Goal: Task Accomplishment & Management: Manage account settings

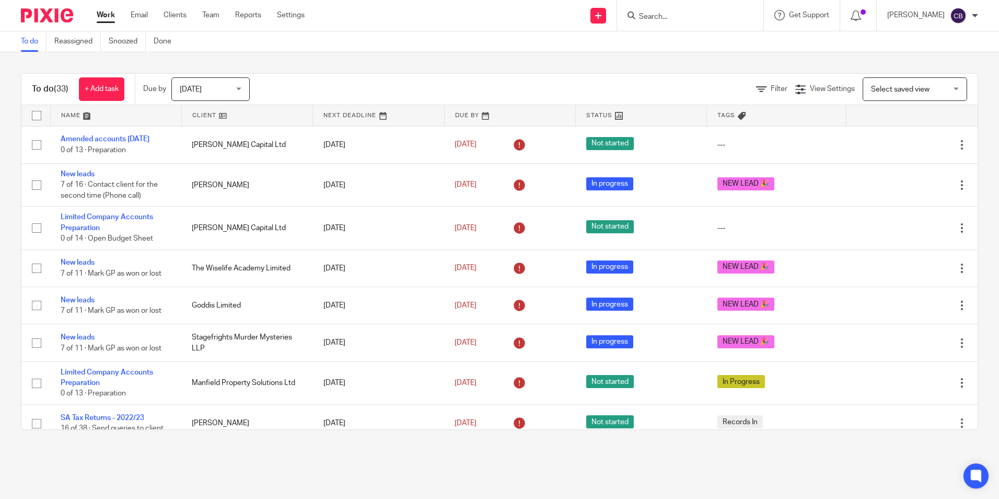
click at [690, 24] on div at bounding box center [690, 15] width 146 height 31
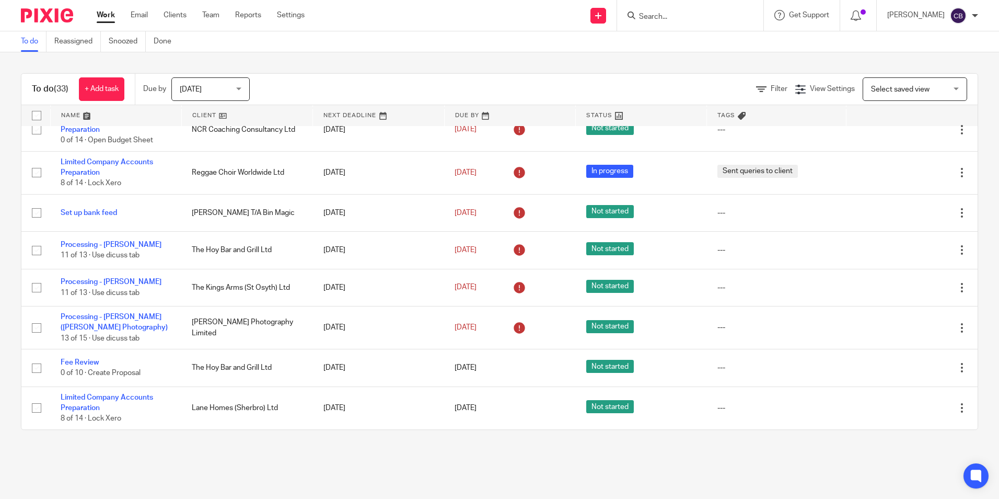
click at [690, 15] on input "Search" at bounding box center [685, 17] width 94 height 9
type input "[PERSON_NAME]"
click at [729, 55] on link at bounding box center [738, 45] width 205 height 24
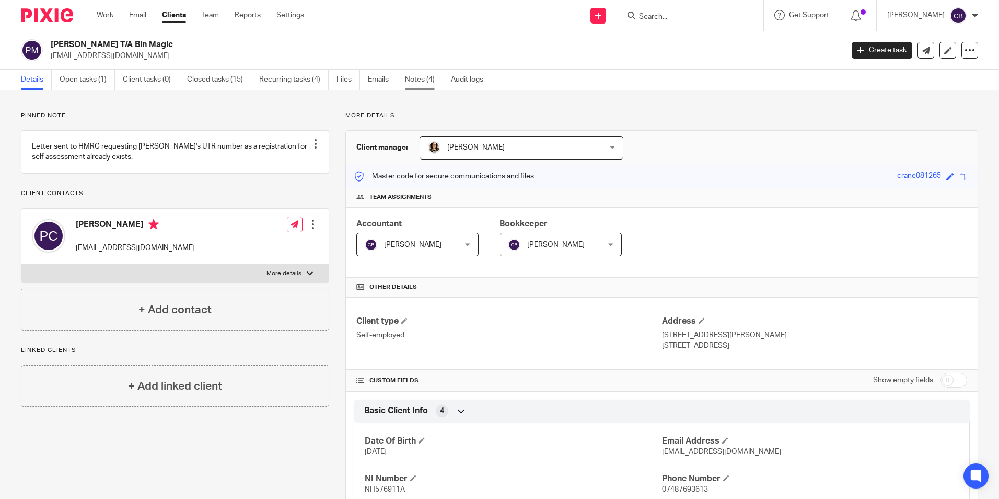
click at [437, 83] on link "Notes (4)" at bounding box center [424, 80] width 38 height 20
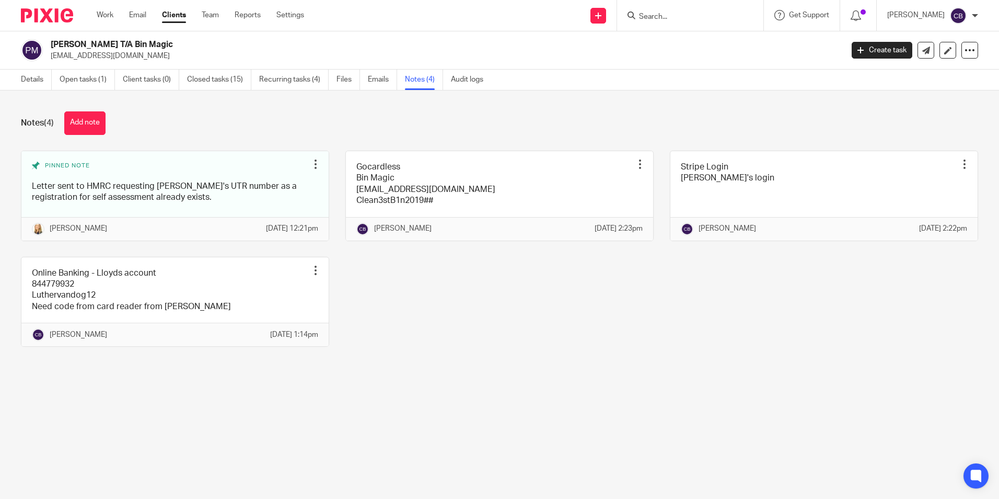
click at [412, 297] on div "Pinned note Letter sent to HMRC requesting Paul's UTR number as a registration …" at bounding box center [492, 257] width 974 height 212
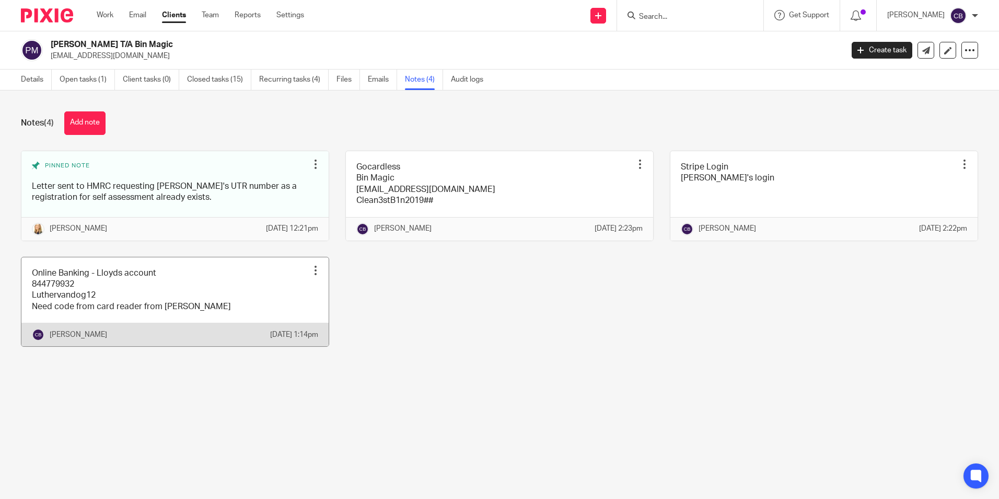
click at [101, 315] on link at bounding box center [174, 301] width 307 height 89
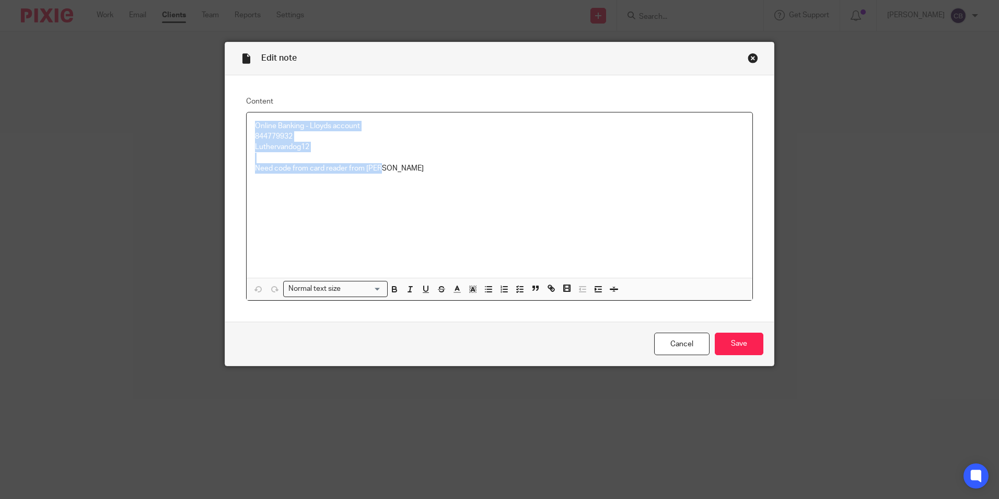
drag, startPoint x: 249, startPoint y: 125, endPoint x: 395, endPoint y: 180, distance: 155.6
click at [395, 180] on div "Online Banking - Lloyds account 844779932 Luthervandog12 Need code from card re…" at bounding box center [500, 194] width 506 height 165
click at [396, 178] on div "Online Banking - Lloyds account 844779932 Luthervandog12 Need code from card re…" at bounding box center [500, 194] width 506 height 165
drag, startPoint x: 249, startPoint y: 135, endPoint x: 292, endPoint y: 136, distance: 42.9
click at [292, 136] on div "Online Banking - Lloyds account 844779932 Luthervandog12 Need code from card re…" at bounding box center [500, 194] width 506 height 165
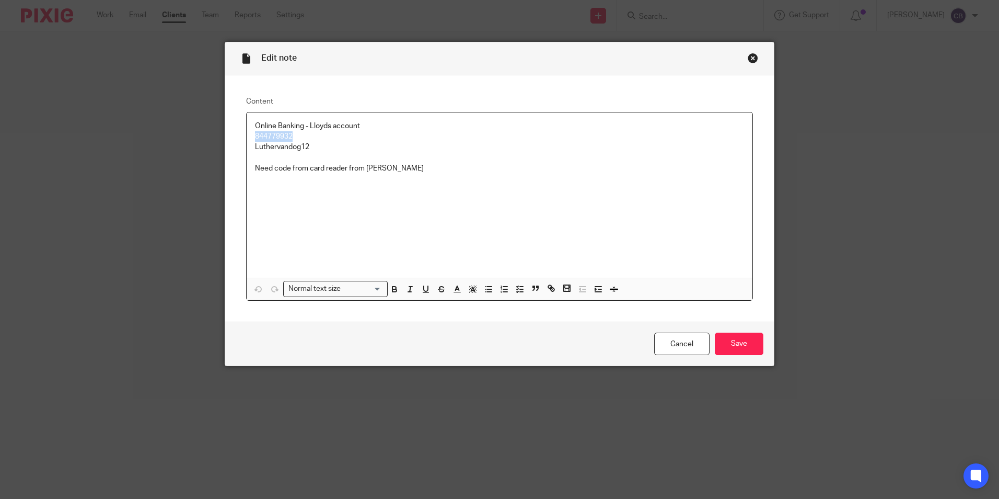
drag, startPoint x: 324, startPoint y: 139, endPoint x: 322, endPoint y: 153, distance: 14.2
click at [325, 139] on p "844779932" at bounding box center [499, 136] width 489 height 10
click at [323, 148] on p "Luthervandog12" at bounding box center [499, 147] width 489 height 10
click at [301, 135] on p "844779932" at bounding box center [499, 136] width 489 height 10
drag, startPoint x: 301, startPoint y: 136, endPoint x: 230, endPoint y: 138, distance: 70.6
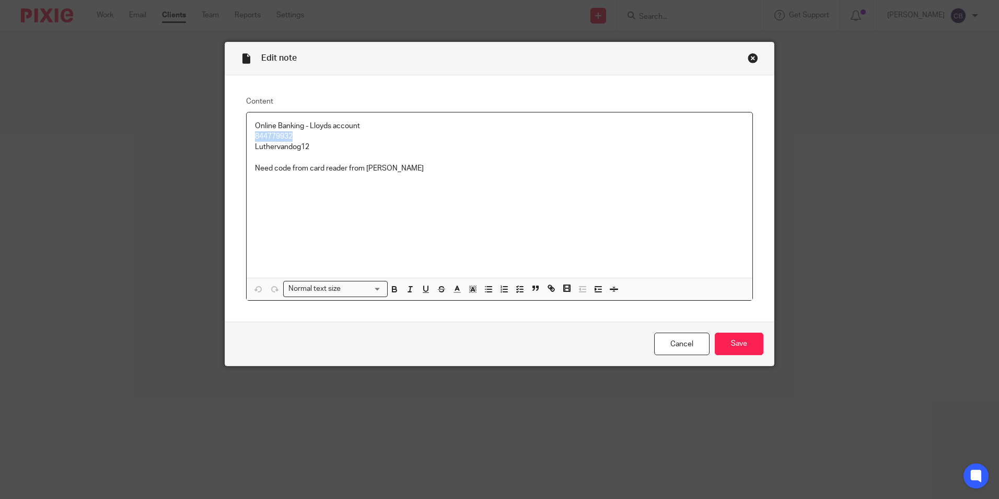
click at [230, 138] on div "Content Online Banking - Lloyds account 844779932 Luthervandog12 Need code from…" at bounding box center [499, 198] width 549 height 247
copy p "844779932"
drag, startPoint x: 301, startPoint y: 151, endPoint x: 235, endPoint y: 150, distance: 66.4
click at [235, 150] on div "Content Online Banking - Lloyds account 844779932 Luthervandog12 Need code from…" at bounding box center [499, 198] width 549 height 247
copy p "Luthervandog12"
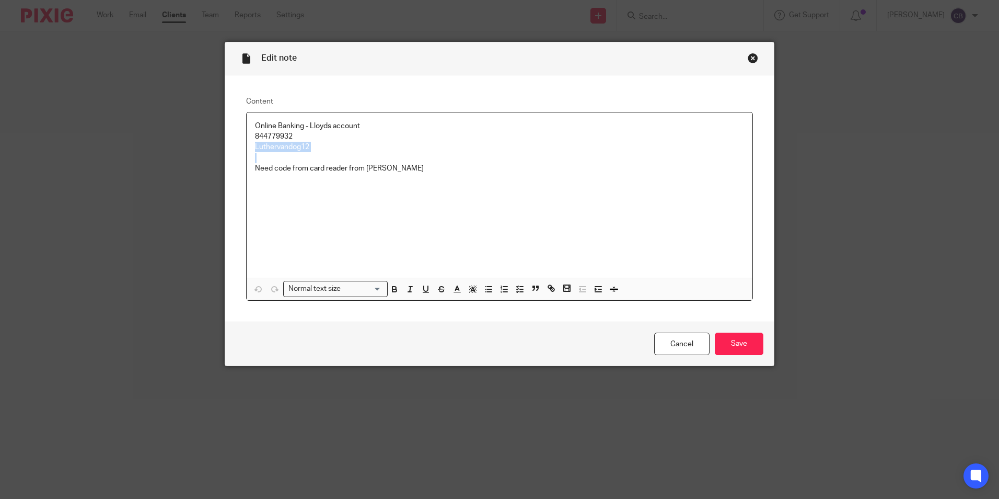
click at [325, 148] on p "Luthervandog12" at bounding box center [499, 147] width 489 height 10
click at [318, 148] on p "Luthervandog12" at bounding box center [499, 147] width 489 height 10
click at [255, 147] on p "Luthervandog12" at bounding box center [499, 147] width 489 height 10
click at [289, 163] on p at bounding box center [499, 168] width 489 height 10
drag, startPoint x: 318, startPoint y: 158, endPoint x: 238, endPoint y: 155, distance: 80.6
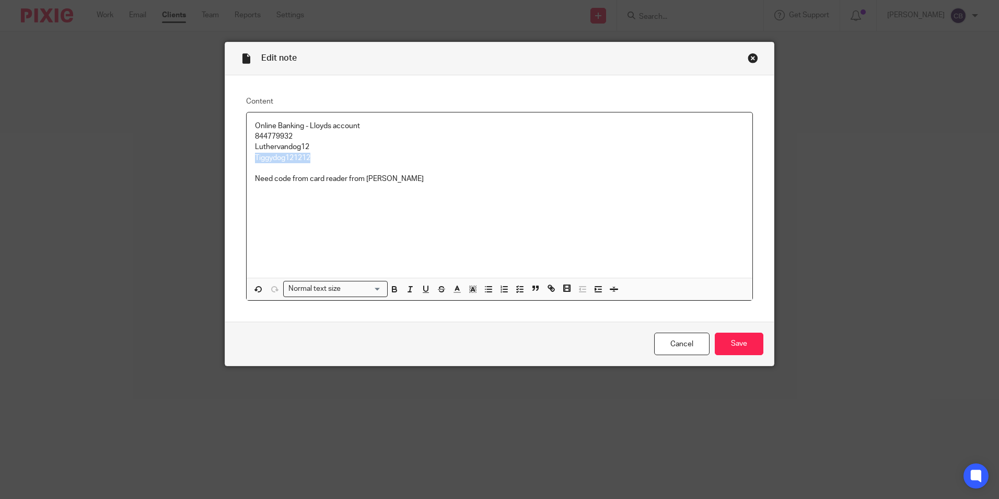
click at [238, 155] on div "Content Online Banking - Lloyds account 844779932 Luthervandog12 Tiggydog121212…" at bounding box center [499, 198] width 549 height 247
copy p "Tiggydog121212"
drag, startPoint x: 314, startPoint y: 134, endPoint x: 248, endPoint y: 133, distance: 65.4
click at [248, 133] on div "Online Banking - Lloyds account 844779932 Luthervandog12 Tiggydog121212 Need co…" at bounding box center [500, 194] width 506 height 165
copy p "844779932"
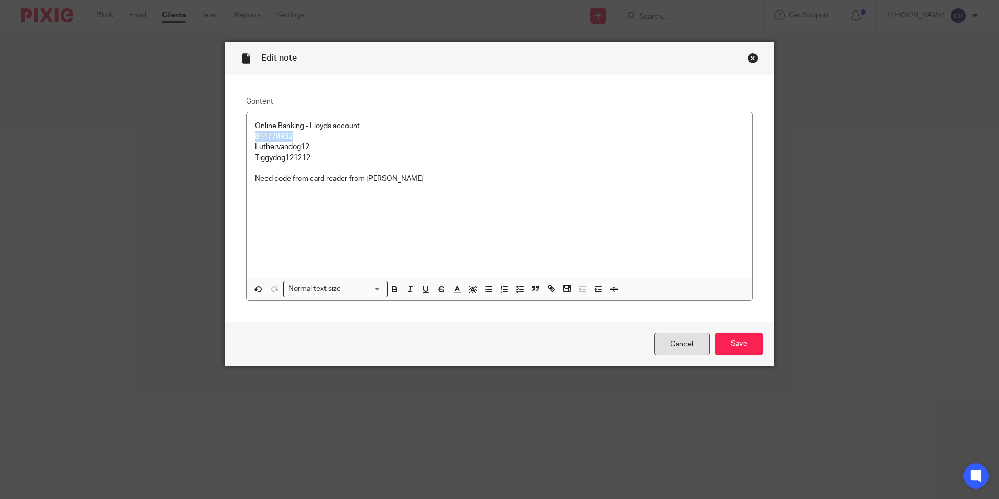
click at [693, 340] on link "Cancel" at bounding box center [681, 343] width 55 height 22
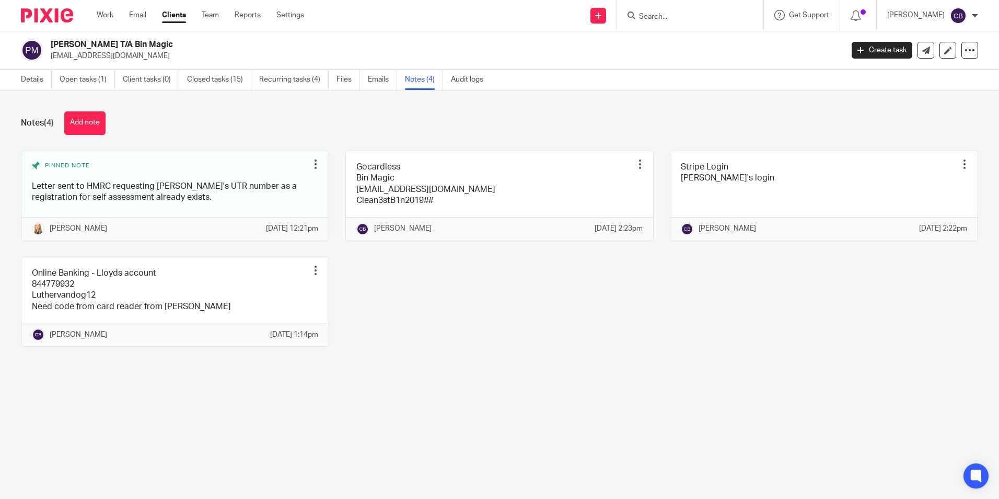
click at [691, 21] on input "Search" at bounding box center [685, 17] width 94 height 9
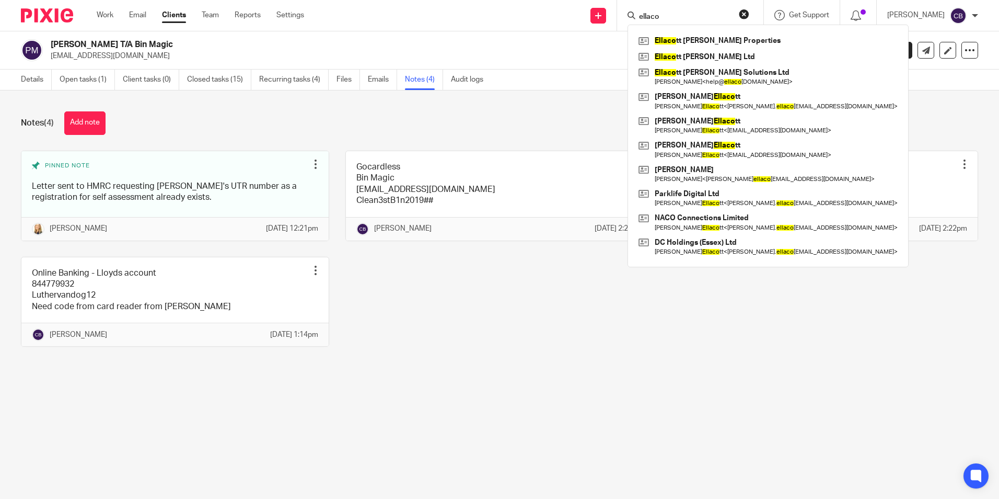
type input "ellaco"
click at [565, 116] on div "Notes (4) Add note" at bounding box center [500, 123] width 958 height 24
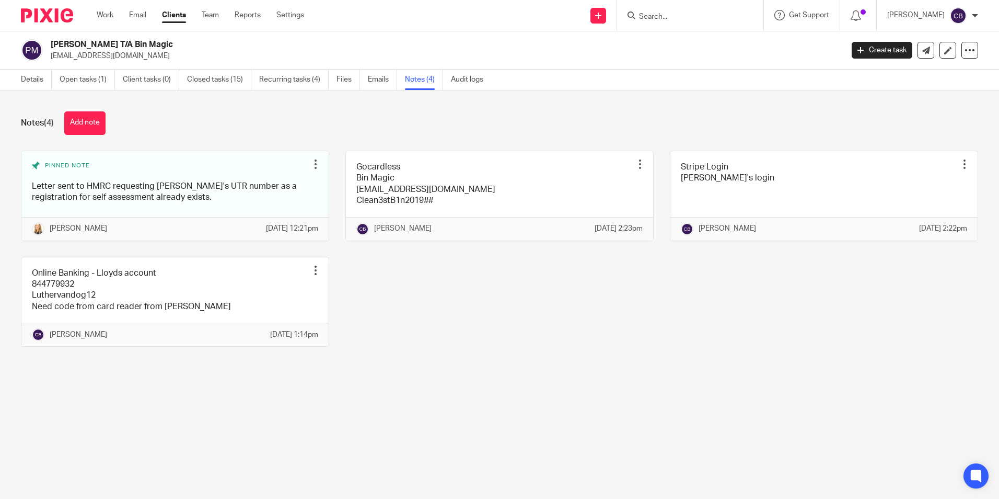
click at [535, 333] on div "Pinned note Letter sent to HMRC requesting [PERSON_NAME]'s UTR number as a regi…" at bounding box center [492, 257] width 974 height 212
click at [525, 338] on div "Pinned note Letter sent to HMRC requesting [PERSON_NAME]'s UTR number as a regi…" at bounding box center [492, 257] width 974 height 212
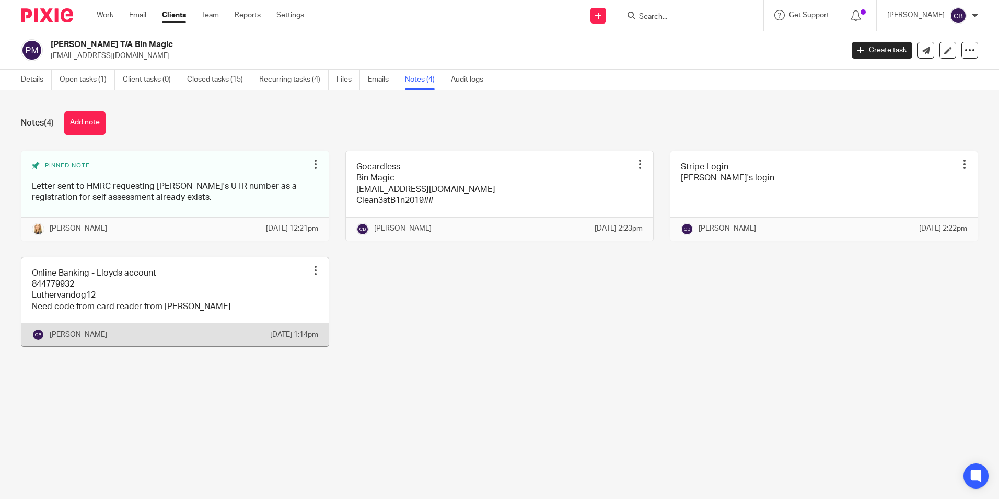
click at [223, 313] on link at bounding box center [174, 301] width 307 height 89
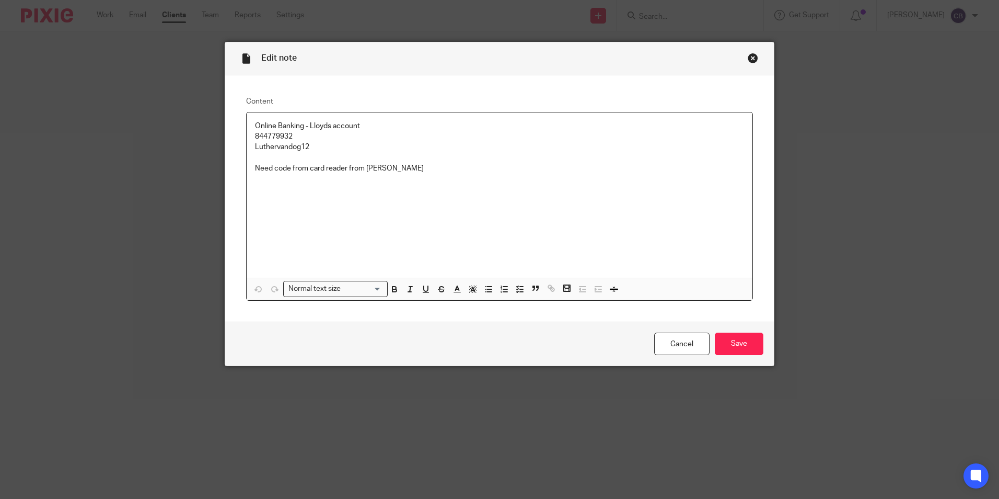
click at [319, 142] on p "Luthervandog12" at bounding box center [499, 147] width 489 height 10
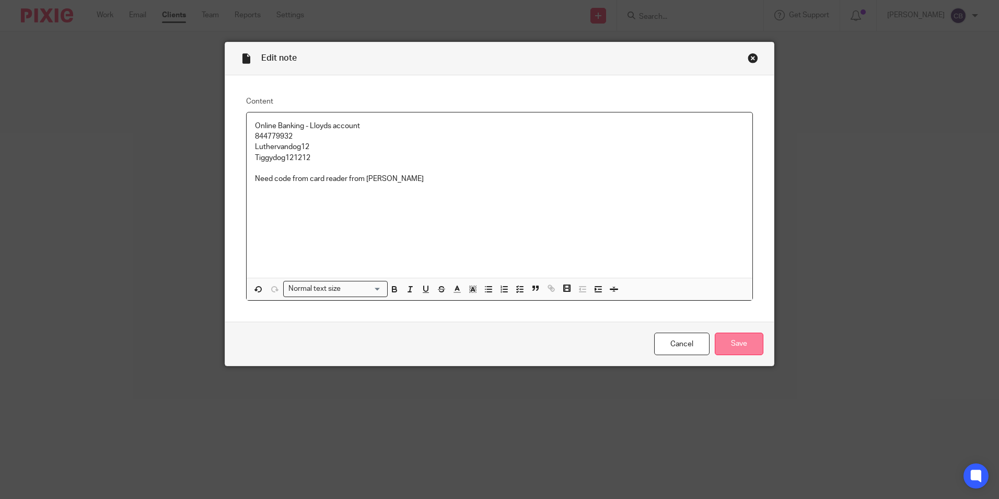
click at [719, 341] on input "Save" at bounding box center [739, 343] width 49 height 22
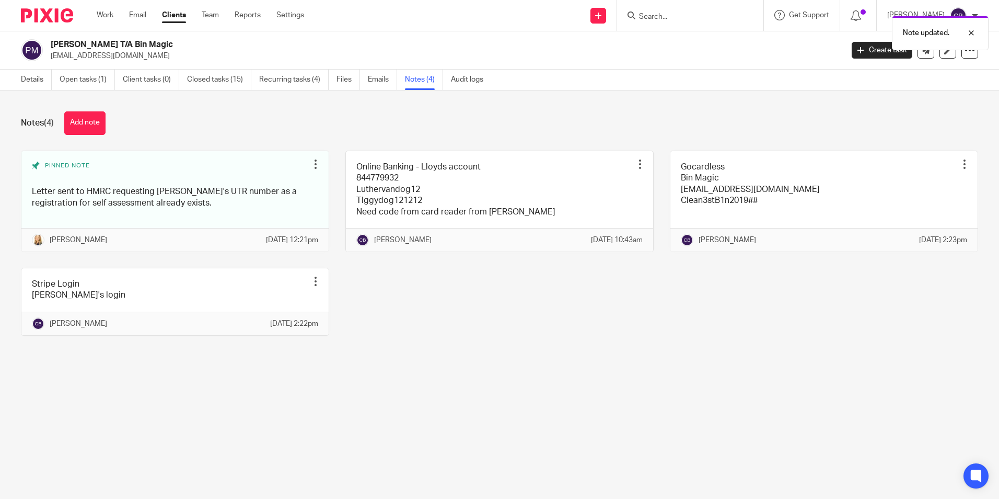
drag, startPoint x: 620, startPoint y: 373, endPoint x: 589, endPoint y: 393, distance: 37.6
click at [617, 372] on div "Notes (4) Add note Pinned note Letter sent to HMRC requesting [PERSON_NAME]'s U…" at bounding box center [499, 231] width 999 height 282
click at [589, 372] on div "Notes (4) Add note Pinned note Letter sent to HMRC requesting [PERSON_NAME]'s U…" at bounding box center [499, 231] width 999 height 282
drag, startPoint x: 741, startPoint y: 298, endPoint x: 720, endPoint y: 288, distance: 23.4
click at [741, 301] on div "Pinned note Letter sent to HMRC requesting [PERSON_NAME]'s UTR number as a regi…" at bounding box center [492, 251] width 974 height 201
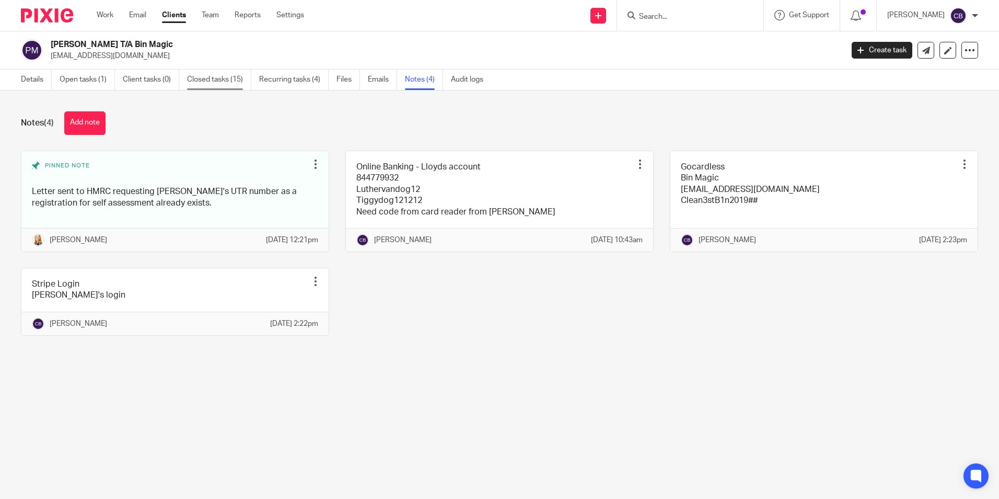
drag, startPoint x: 289, startPoint y: 109, endPoint x: 228, endPoint y: 78, distance: 67.6
click at [289, 109] on div "Notes (4) Add note Pinned note Letter sent to HMRC requesting [PERSON_NAME]'s U…" at bounding box center [499, 231] width 999 height 282
click at [627, 428] on main "[PERSON_NAME] T/A Bin Magic [EMAIL_ADDRESS][DOMAIN_NAME] Create task Update fro…" at bounding box center [499, 249] width 999 height 499
drag, startPoint x: 456, startPoint y: 290, endPoint x: 428, endPoint y: 285, distance: 29.2
click at [439, 286] on div "Pinned note Letter sent to HMRC requesting [PERSON_NAME]'s UTR number as a regi…" at bounding box center [492, 251] width 974 height 201
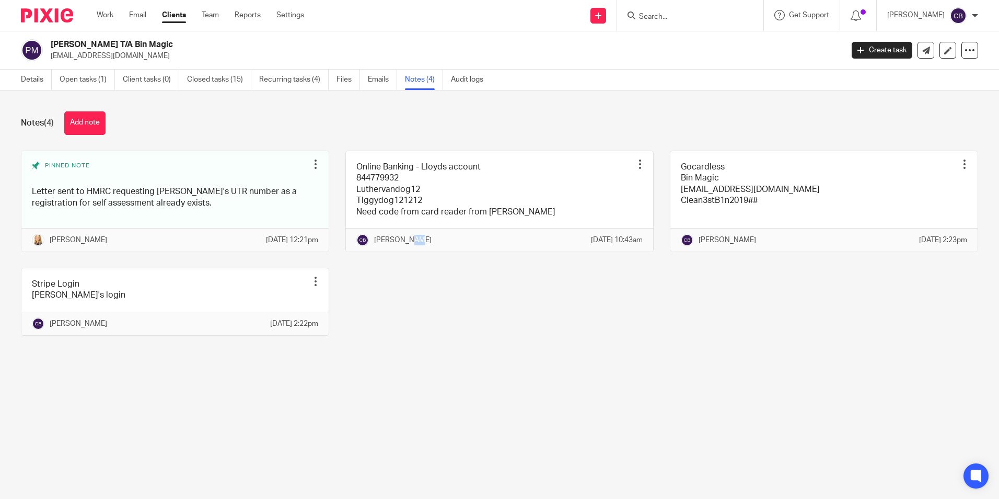
drag, startPoint x: 403, startPoint y: 293, endPoint x: 399, endPoint y: 273, distance: 20.4
click at [403, 294] on div "Pinned note Letter sent to HMRC requesting Paul's UTR number as a registration …" at bounding box center [492, 251] width 974 height 201
click at [107, 7] on div "Work Email Clients Team Reports Settings Work Email Clients Team Reports Settin…" at bounding box center [203, 15] width 234 height 31
click at [106, 13] on link "Work" at bounding box center [105, 15] width 17 height 10
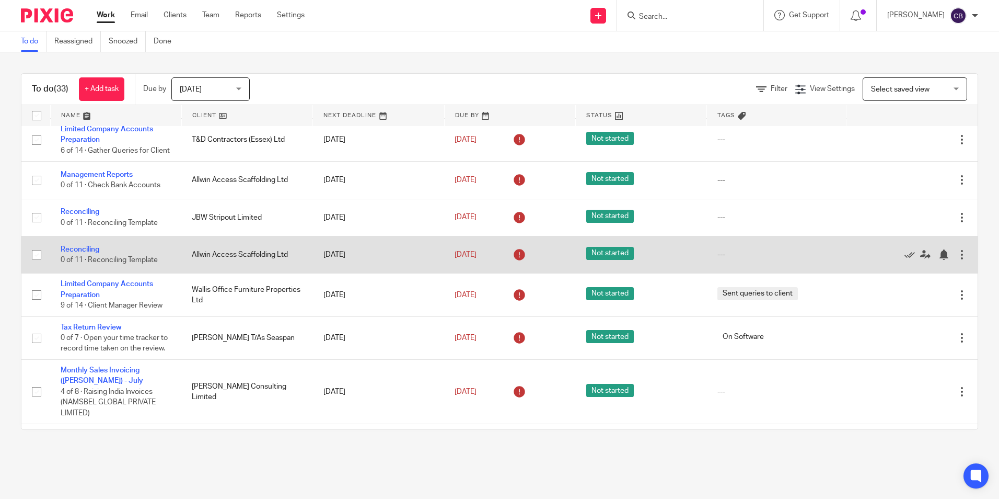
scroll to position [679, 0]
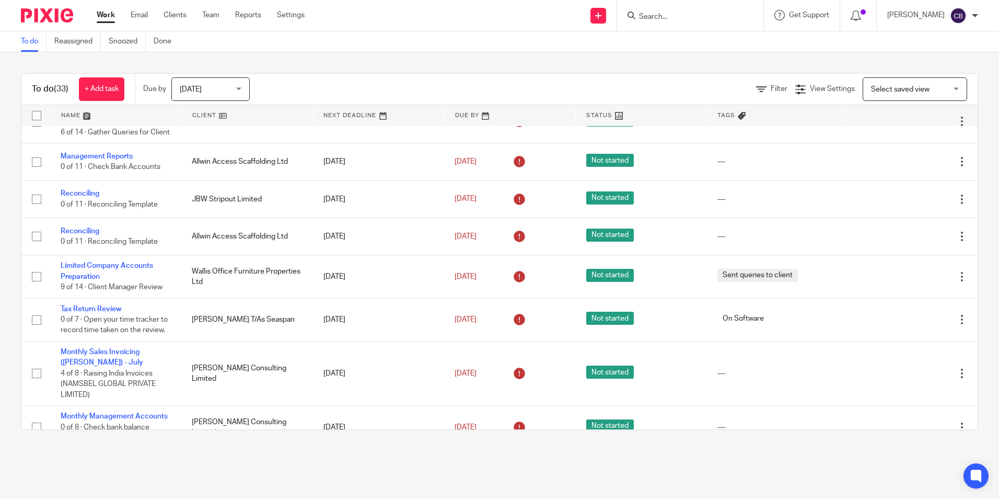
click at [629, 463] on main "To do Reassigned Snoozed Done To do (33) + Add task Due by [DATE] [DATE] [DATE]…" at bounding box center [499, 249] width 999 height 499
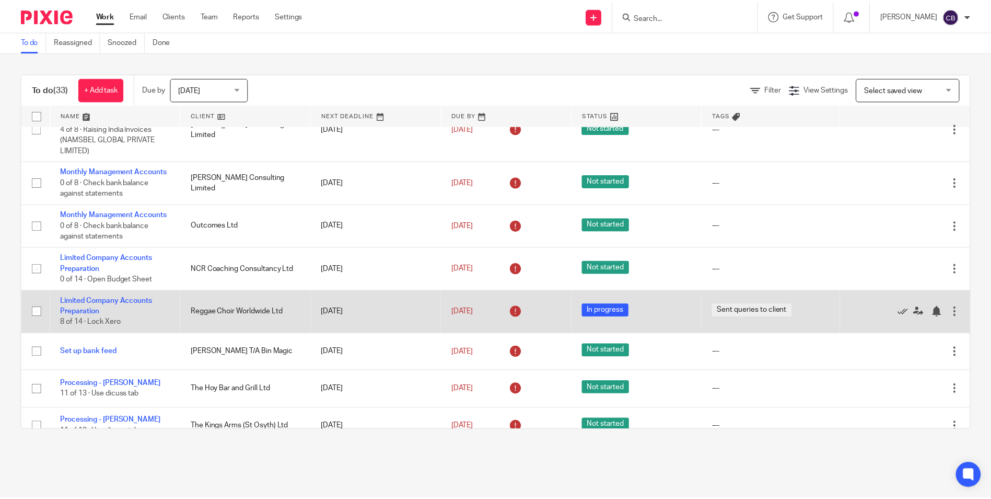
scroll to position [941, 0]
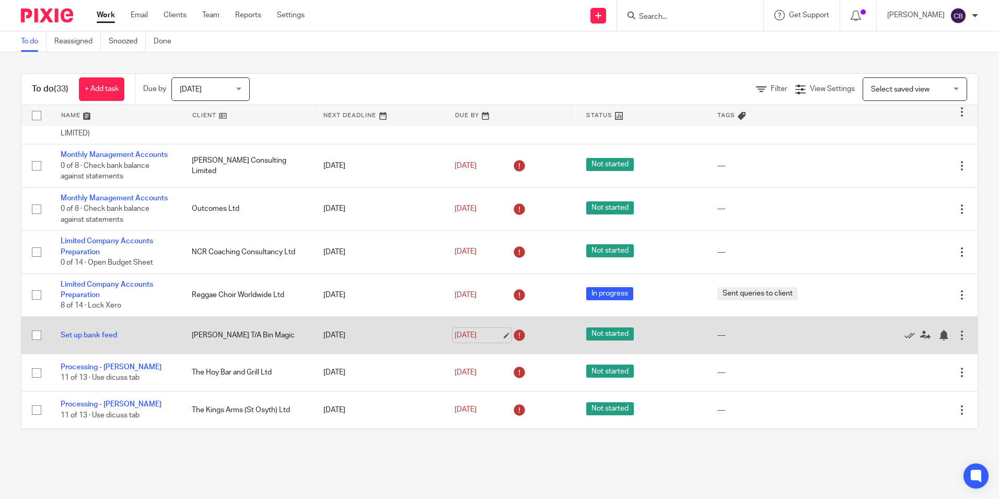
click at [493, 341] on link "[DATE]" at bounding box center [478, 335] width 47 height 11
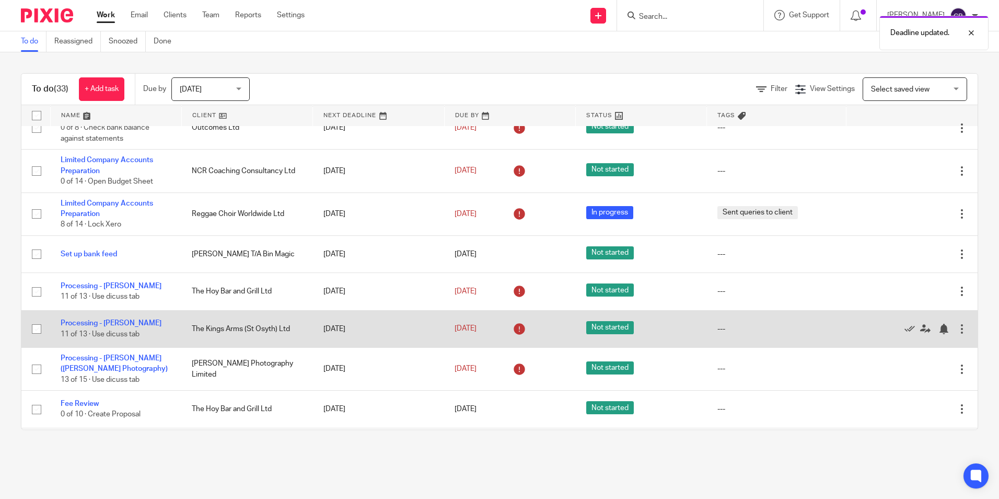
scroll to position [1045, 0]
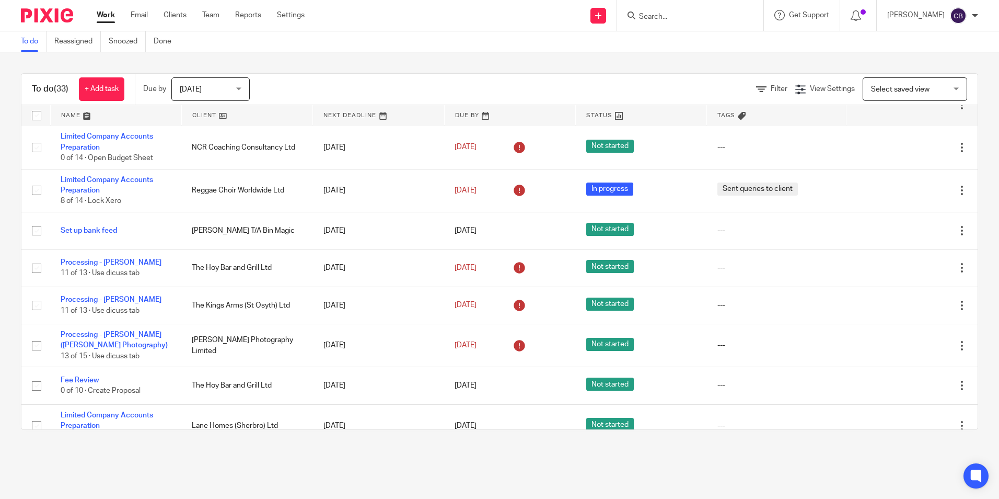
drag, startPoint x: 761, startPoint y: 86, endPoint x: 739, endPoint y: 91, distance: 22.7
click at [771, 86] on span "Filter" at bounding box center [779, 88] width 17 height 7
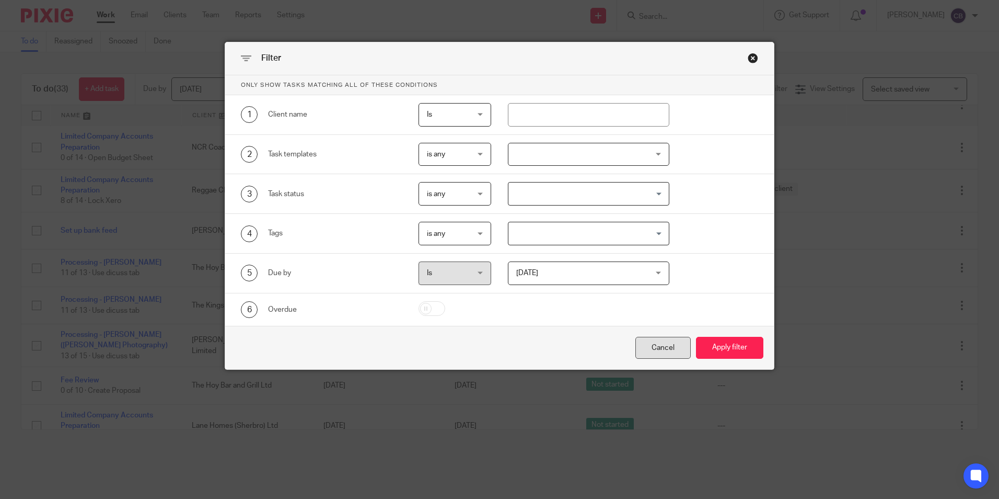
click at [645, 344] on div "Cancel" at bounding box center [663, 348] width 55 height 22
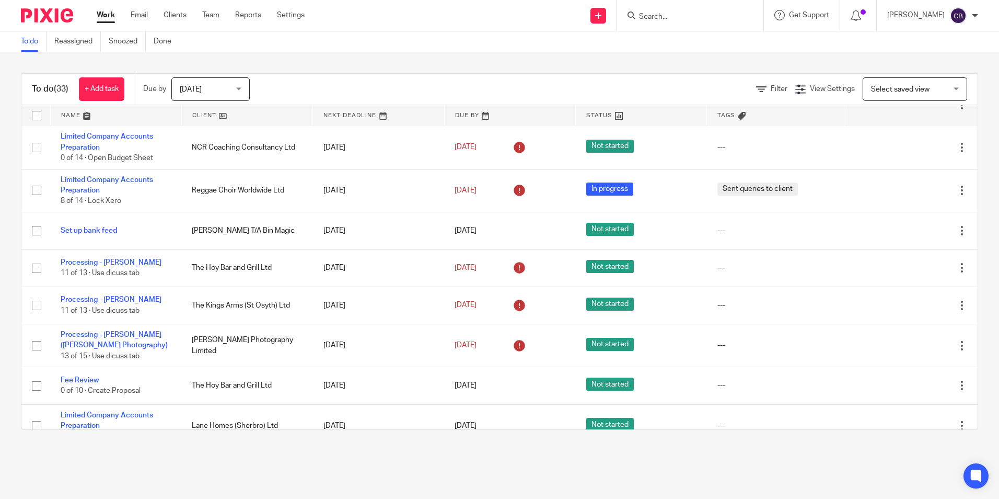
click at [606, 18] on link at bounding box center [599, 16] width 16 height 16
click at [618, 63] on link "Create task" at bounding box center [615, 63] width 73 height 15
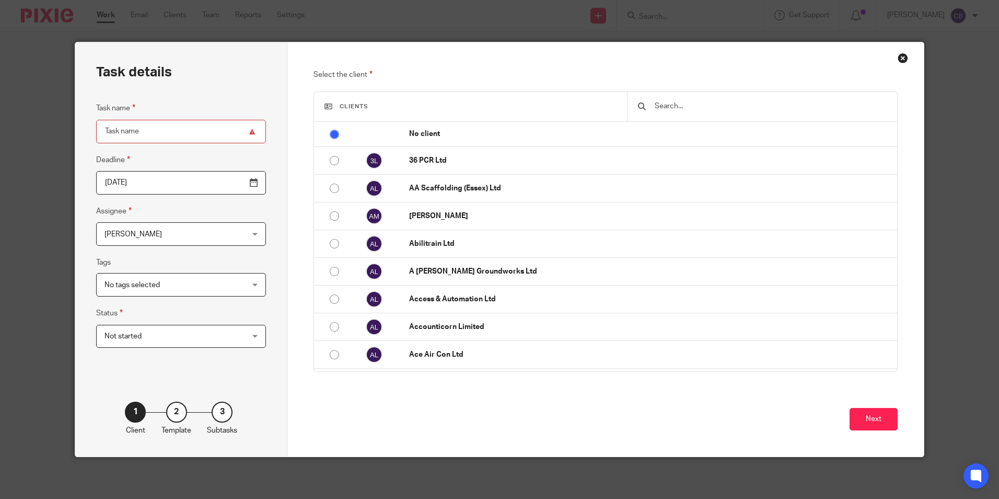
click at [718, 112] on div at bounding box center [762, 106] width 270 height 29
click at [716, 111] on input "text" at bounding box center [770, 105] width 233 height 11
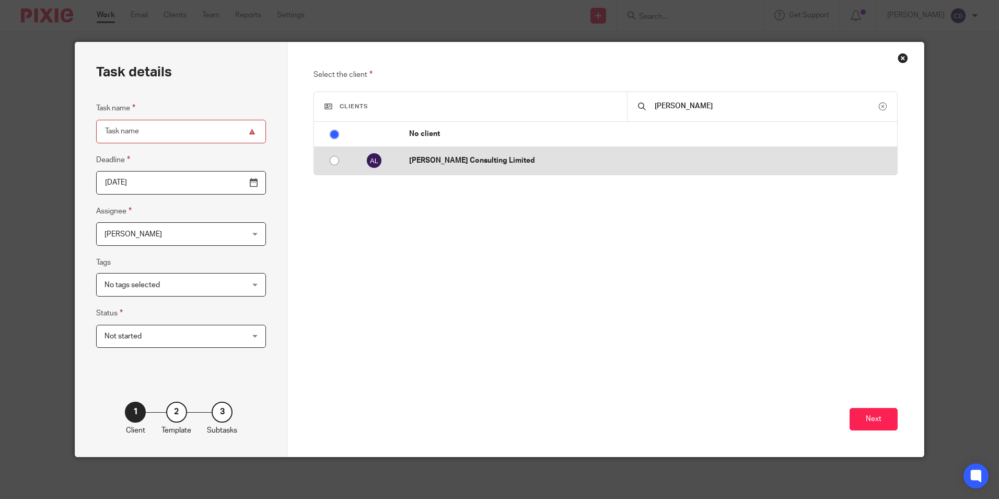
type input "agnes"
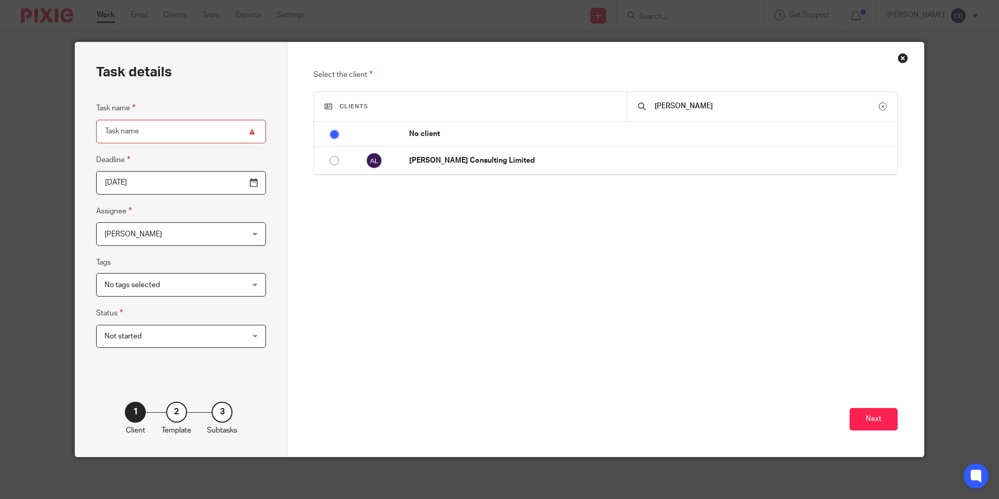
drag, startPoint x: 712, startPoint y: 161, endPoint x: 764, endPoint y: 239, distance: 93.6
click at [713, 164] on p "[PERSON_NAME] Consulting Limited" at bounding box center [650, 160] width 483 height 10
radio input "false"
radio input "true"
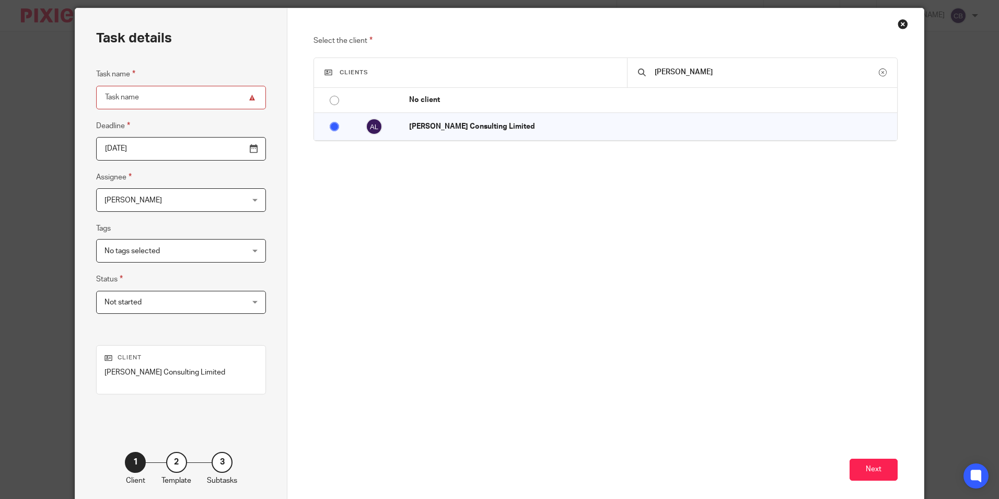
scroll to position [52, 0]
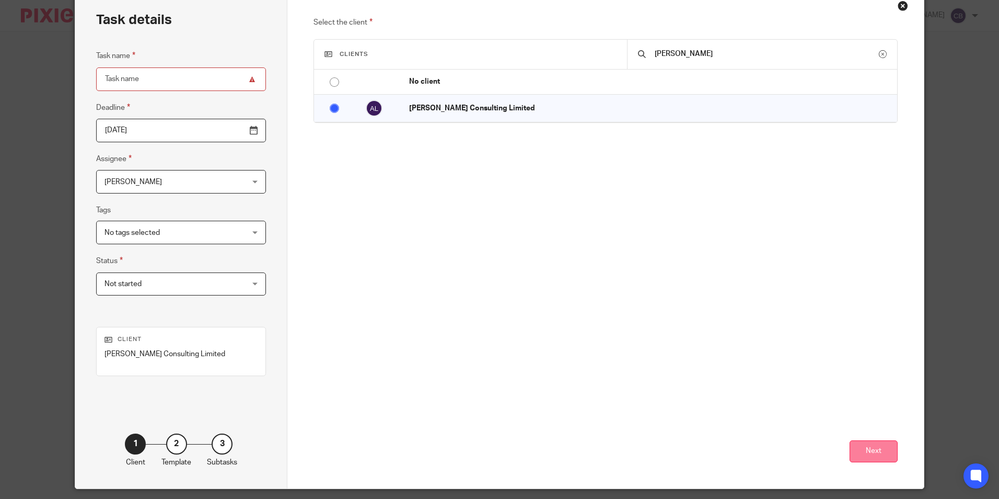
click at [850, 452] on button "Next" at bounding box center [874, 451] width 48 height 22
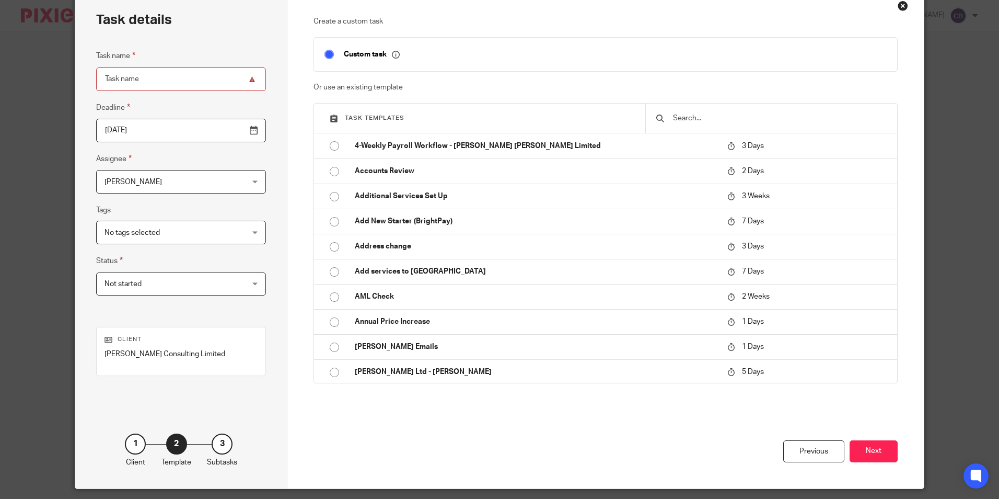
click at [698, 113] on input "text" at bounding box center [779, 117] width 215 height 11
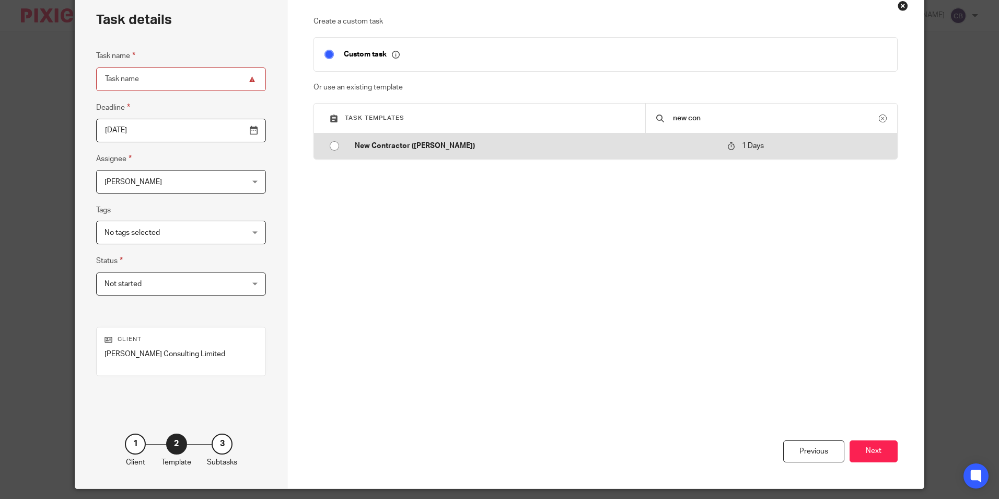
type input "new con"
click at [628, 142] on td "New Contractor ([PERSON_NAME])" at bounding box center [533, 145] width 378 height 25
type input "2025-08-14"
type input "New Contractor ([PERSON_NAME])"
checkbox input "false"
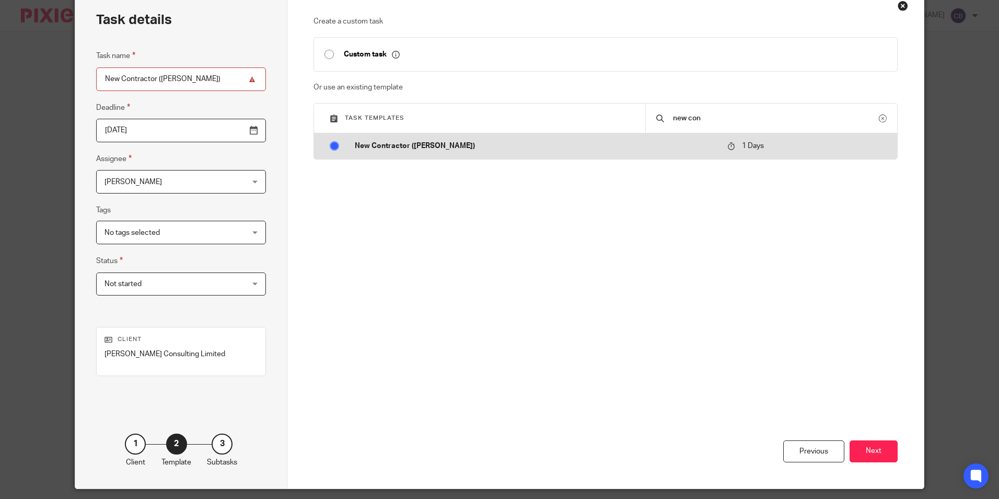
radio input "true"
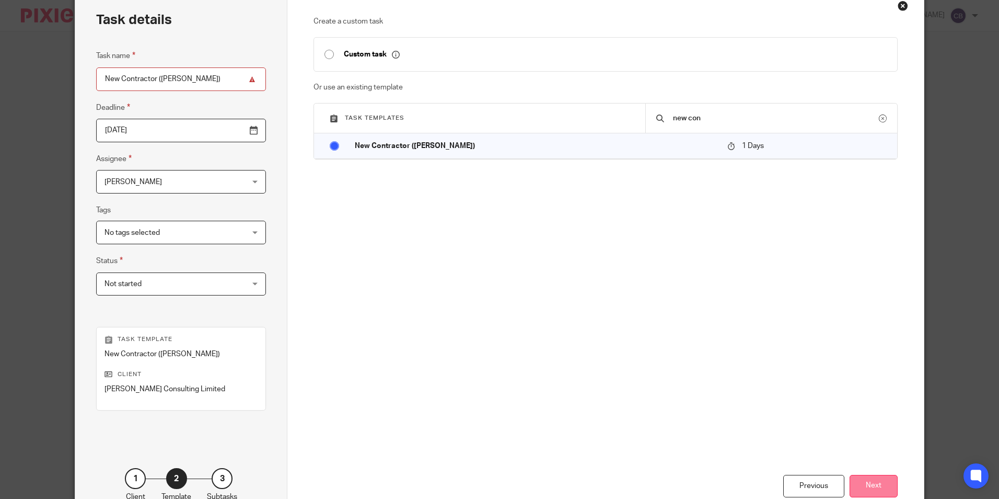
click at [858, 484] on button "Next" at bounding box center [874, 486] width 48 height 22
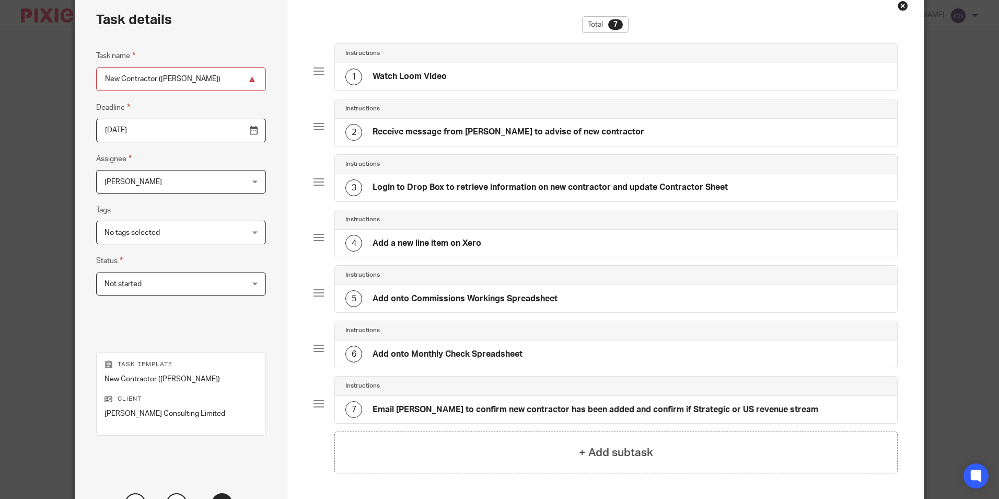
drag, startPoint x: 575, startPoint y: 126, endPoint x: 591, endPoint y: 139, distance: 20.1
click at [576, 126] on h4 "Receive message from [PERSON_NAME] to advise of new contractor" at bounding box center [509, 131] width 272 height 11
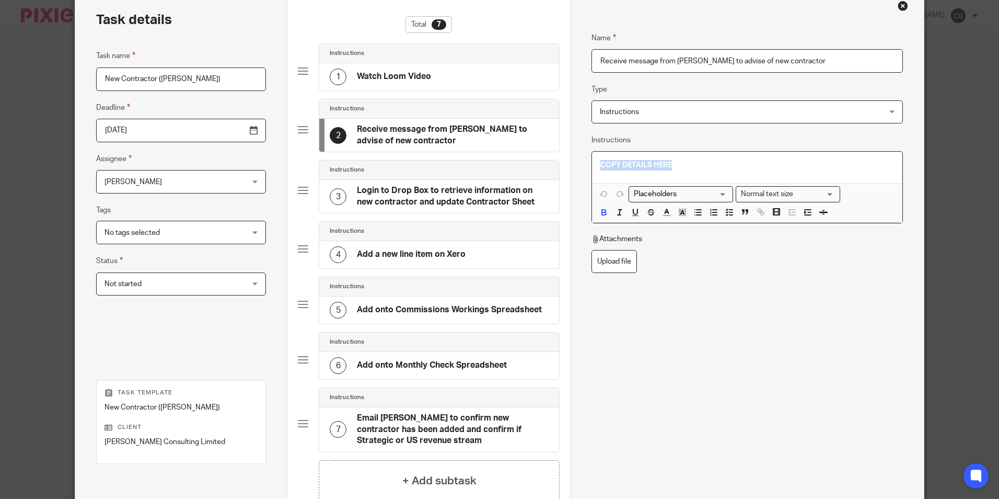
drag, startPoint x: 739, startPoint y: 162, endPoint x: 384, endPoint y: 123, distance: 356.9
click at [391, 124] on div "Task details Task name New Contractor (Agnes Cole) Deadline 2025-08-14 Assignee…" at bounding box center [499, 283] width 848 height 586
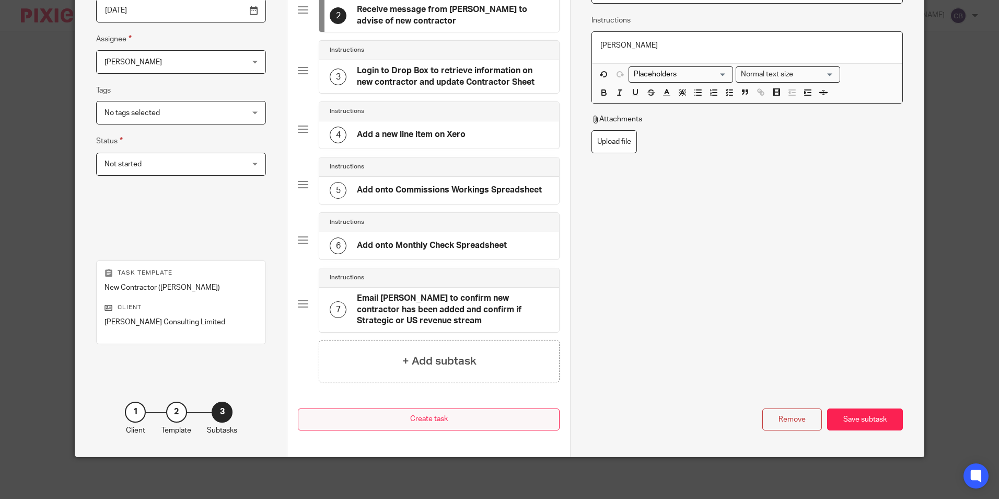
click at [860, 418] on div "Save subtask" at bounding box center [865, 419] width 76 height 22
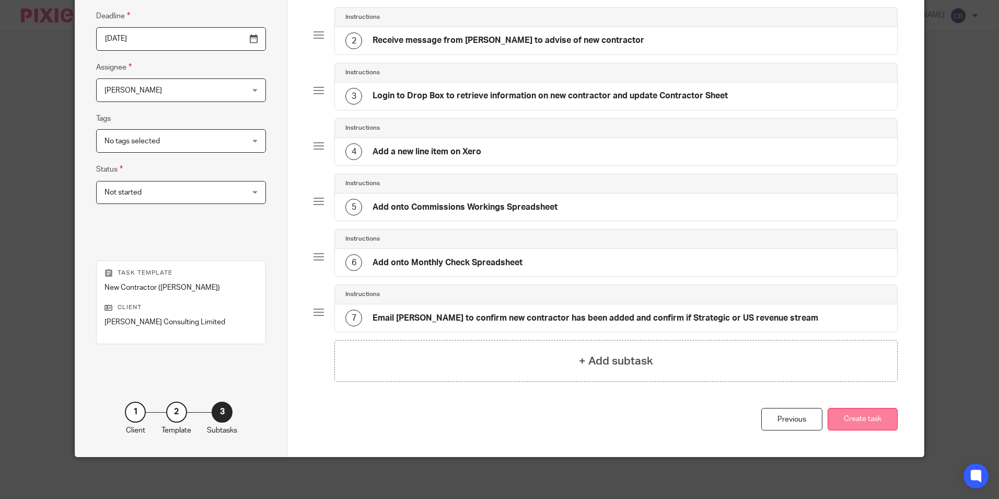
scroll to position [144, 0]
click at [852, 421] on button "Create task" at bounding box center [863, 419] width 70 height 22
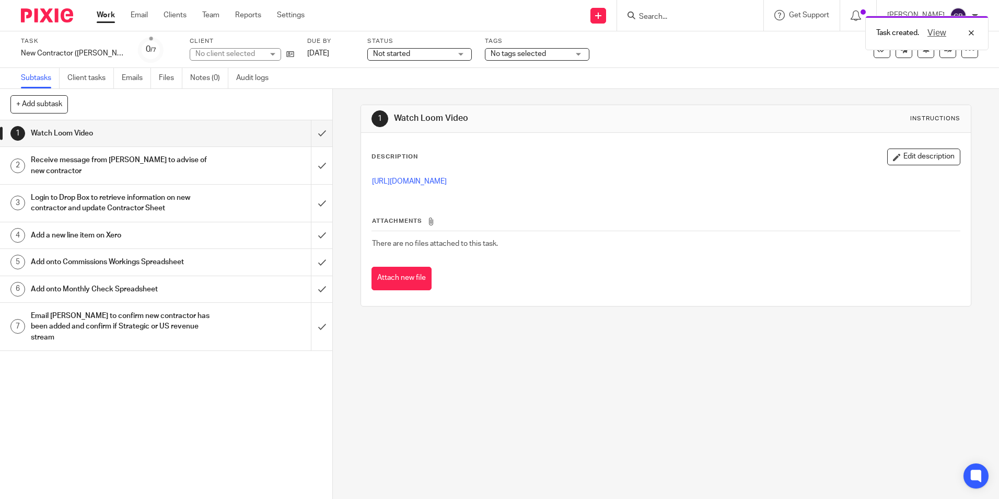
drag, startPoint x: 578, startPoint y: 375, endPoint x: 553, endPoint y: 386, distance: 27.1
click at [576, 378] on div "1 Watch Loom Video Instructions Description Edit description https://www.loom.c…" at bounding box center [666, 294] width 666 height 410
click at [551, 389] on div "1 Watch Loom Video Instructions Description Edit description https://www.loom.c…" at bounding box center [666, 294] width 666 height 410
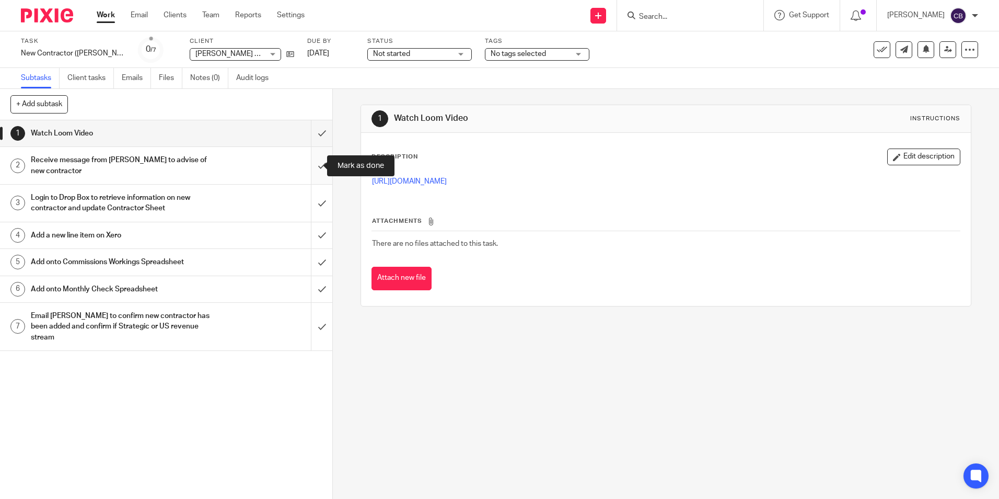
click at [308, 157] on input "submit" at bounding box center [166, 165] width 332 height 37
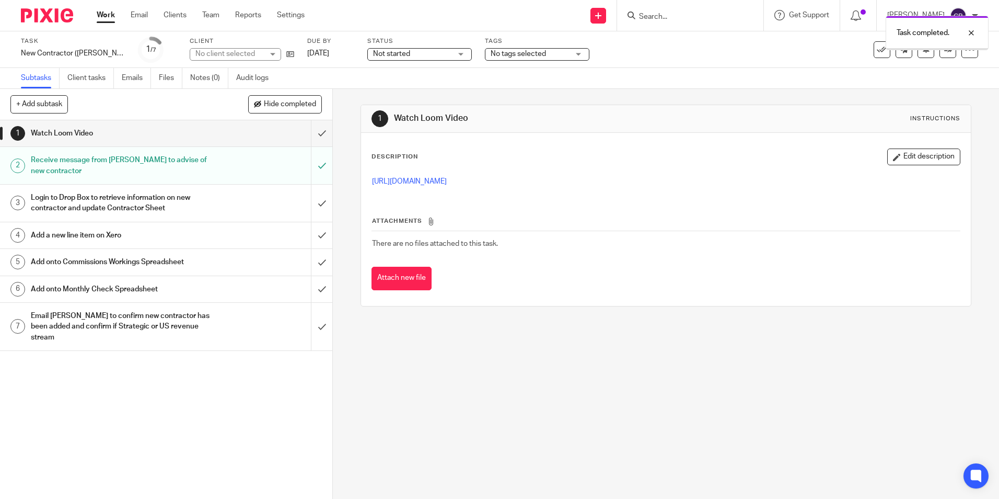
click at [319, 207] on input "submit" at bounding box center [166, 202] width 332 height 37
click at [309, 235] on input "submit" at bounding box center [166, 235] width 332 height 26
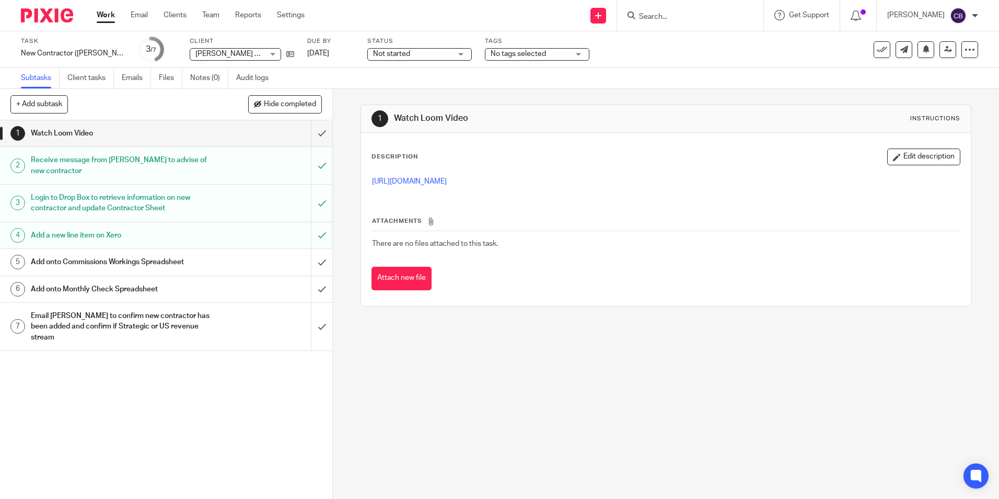
click at [188, 166] on h1 "Receive message from [PERSON_NAME] to advise of new contractor" at bounding box center [121, 165] width 180 height 27
drag, startPoint x: 437, startPoint y: 179, endPoint x: 370, endPoint y: 179, distance: 67.4
click at [372, 179] on p "[PERSON_NAME]" at bounding box center [665, 181] width 587 height 10
copy p "[PERSON_NAME]"
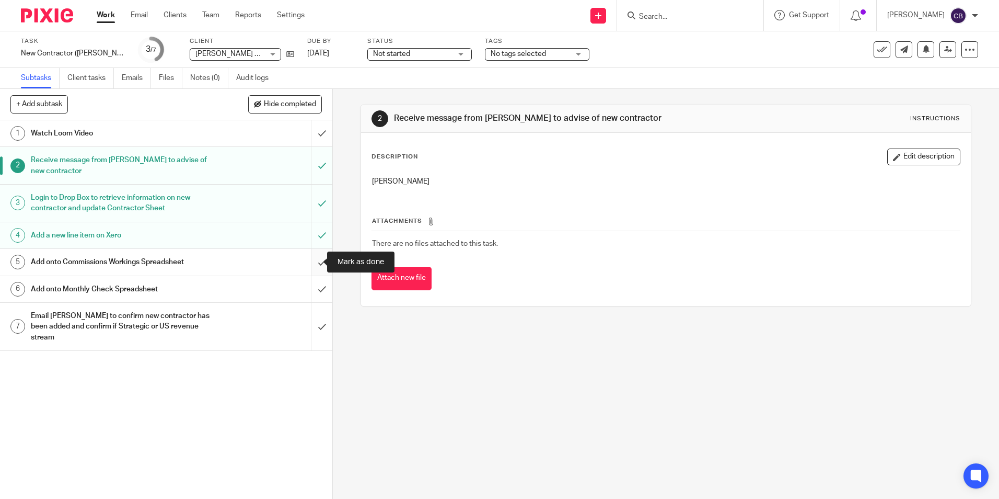
click at [315, 264] on input "submit" at bounding box center [166, 262] width 332 height 26
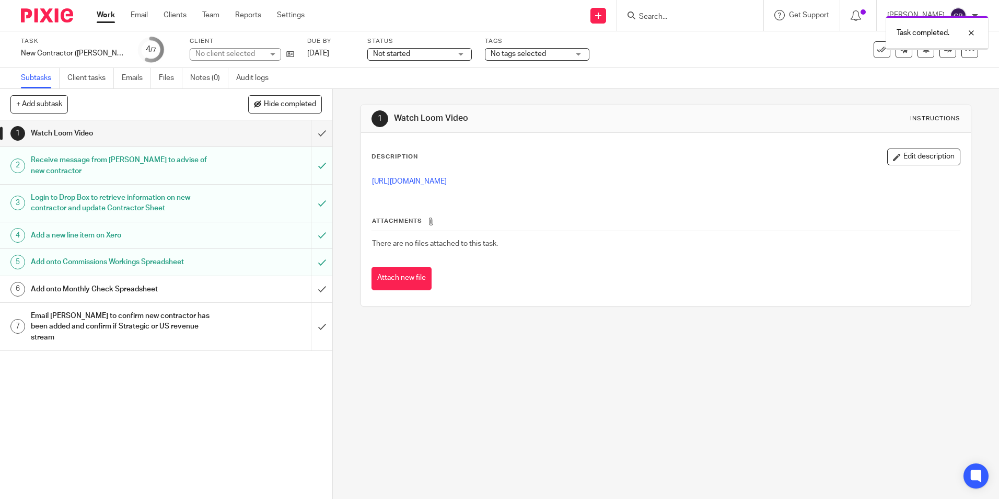
click at [313, 289] on input "submit" at bounding box center [166, 289] width 332 height 26
drag, startPoint x: 307, startPoint y: 132, endPoint x: 313, endPoint y: 155, distance: 23.6
click at [308, 133] on input "submit" at bounding box center [166, 133] width 332 height 26
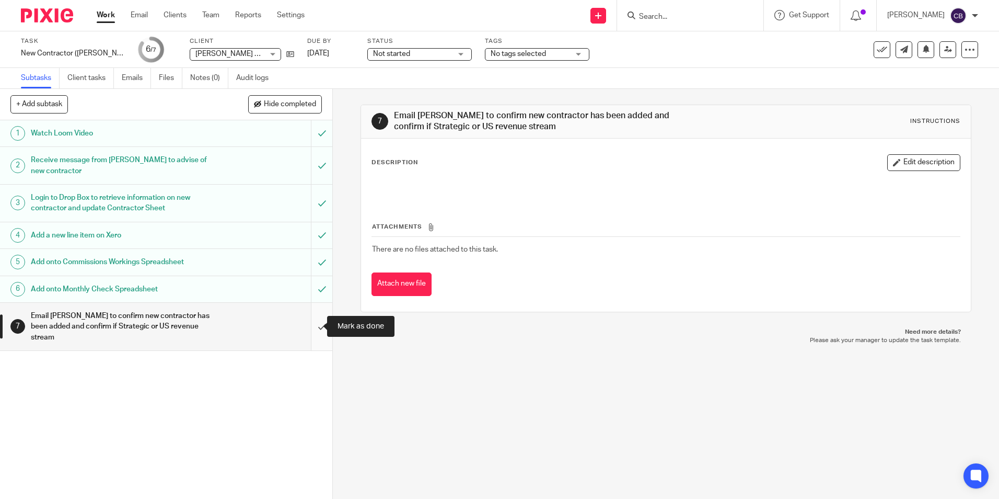
drag, startPoint x: 306, startPoint y: 326, endPoint x: 313, endPoint y: 331, distance: 9.0
click at [306, 326] on input "submit" at bounding box center [166, 327] width 332 height 48
drag, startPoint x: 594, startPoint y: 455, endPoint x: 615, endPoint y: 476, distance: 29.9
click at [596, 457] on div "7 Email [PERSON_NAME] to confirm new contractor has been added and confirm if S…" at bounding box center [666, 294] width 666 height 410
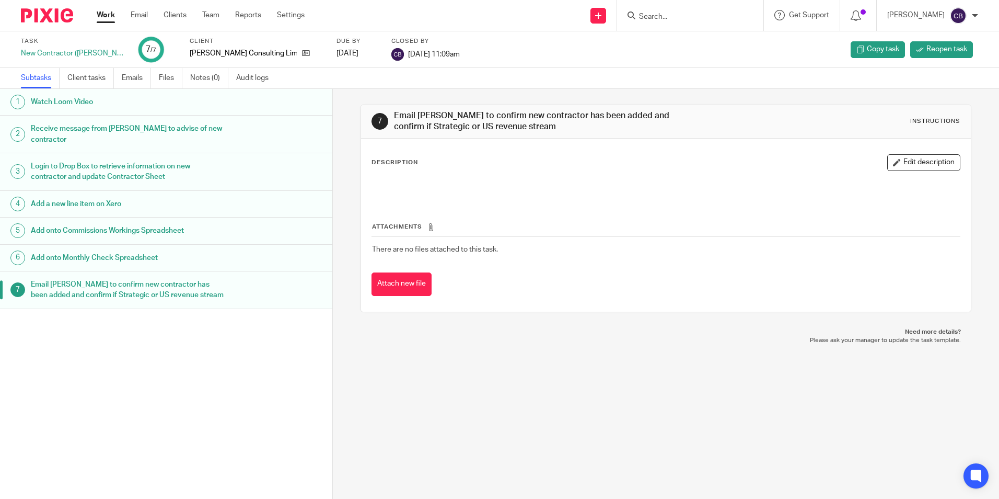
click at [528, 416] on div "7 Email [PERSON_NAME] to confirm new contractor has been added and confirm if S…" at bounding box center [666, 294] width 666 height 410
click at [538, 466] on div "7 Email [PERSON_NAME] to confirm new contractor has been added and confirm if S…" at bounding box center [666, 294] width 666 height 410
drag, startPoint x: 111, startPoint y: 16, endPoint x: 174, endPoint y: 125, distance: 125.8
click at [111, 16] on link "Work" at bounding box center [106, 15] width 18 height 10
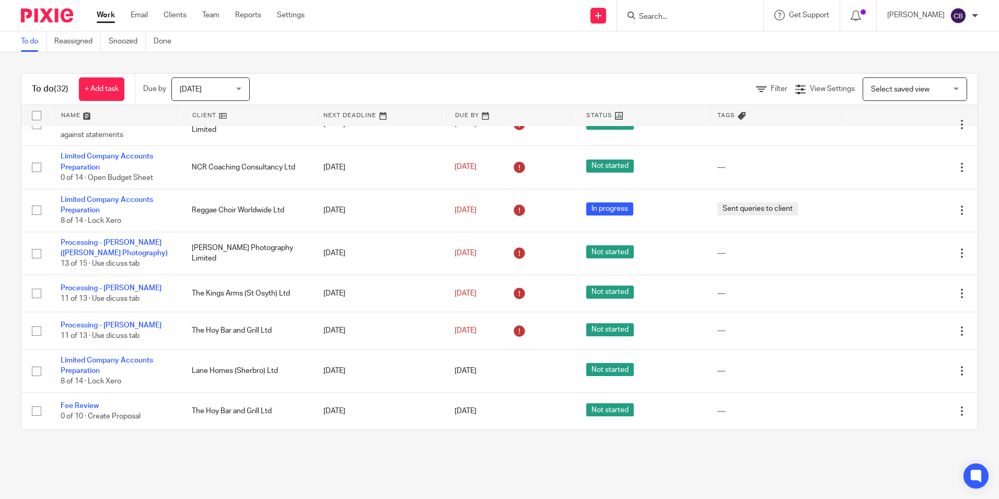
scroll to position [1042, 0]
click at [399, 443] on div "To do (32) + Add task Due by Today Today Today Tomorrow This week Next week Thi…" at bounding box center [499, 251] width 999 height 398
click at [333, 446] on div "To do (32) + Add task Due by Today Today Today Tomorrow This week Next week Thi…" at bounding box center [499, 251] width 999 height 398
click at [292, 451] on div "To do (32) + Add task Due by Today Today Today Tomorrow This week Next week Thi…" at bounding box center [499, 251] width 999 height 398
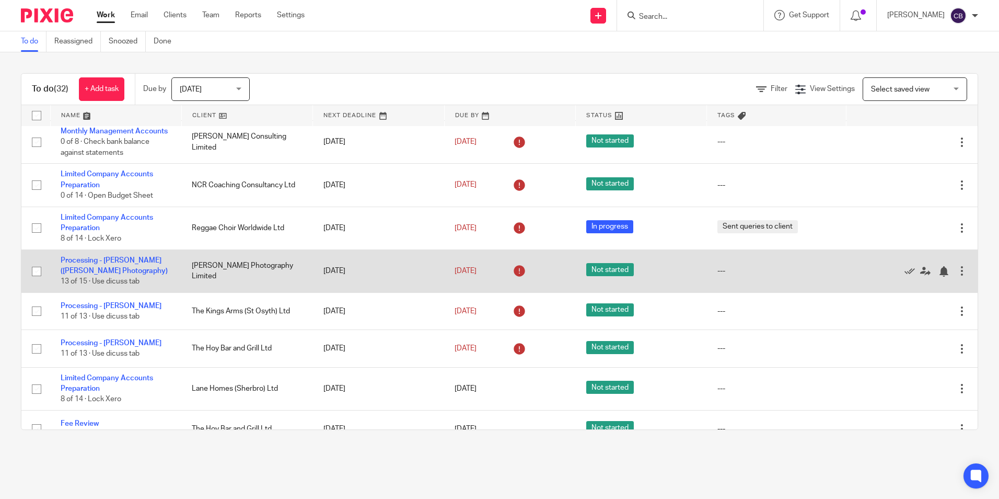
scroll to position [989, 0]
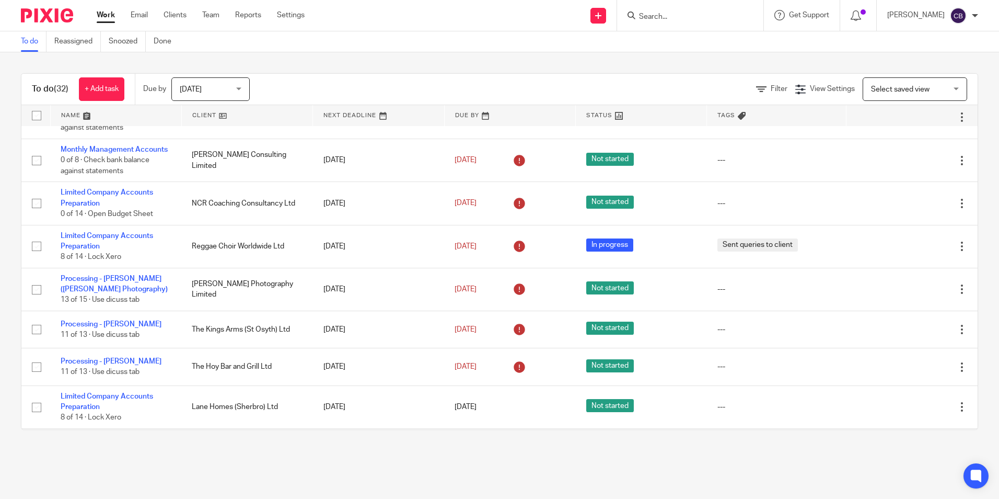
click at [554, 84] on div "Filter View Settings View Settings Manage saved views Select saved view Select …" at bounding box center [623, 89] width 710 height 24
click at [771, 90] on span "Filter" at bounding box center [779, 88] width 17 height 7
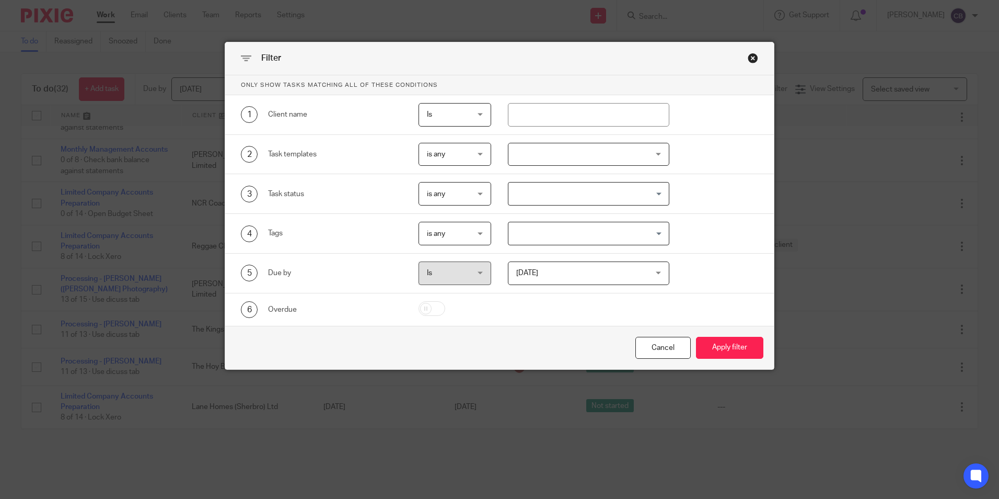
click at [574, 161] on div at bounding box center [589, 155] width 162 height 24
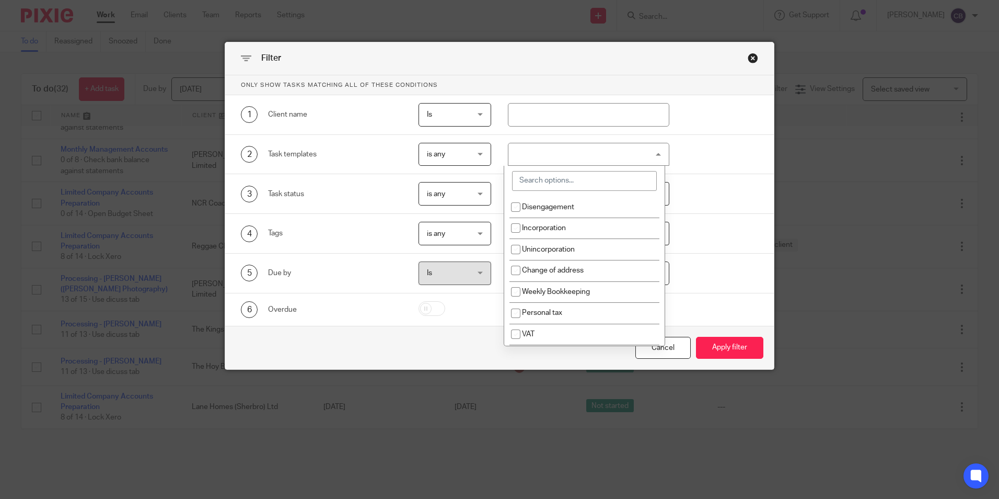
click at [554, 184] on input "search" at bounding box center [584, 181] width 145 height 20
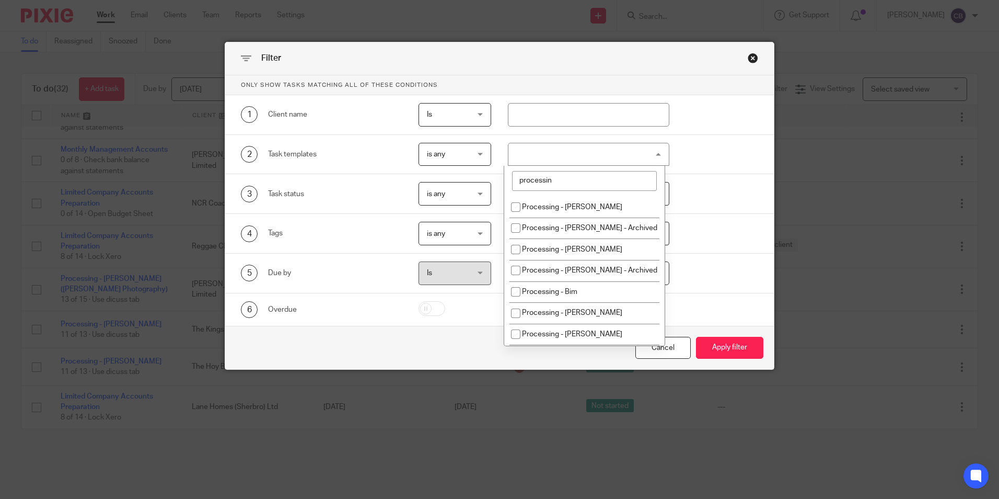
type input "processin"
click at [595, 206] on li "Processing - [PERSON_NAME]" at bounding box center [584, 206] width 160 height 21
checkbox input "true"
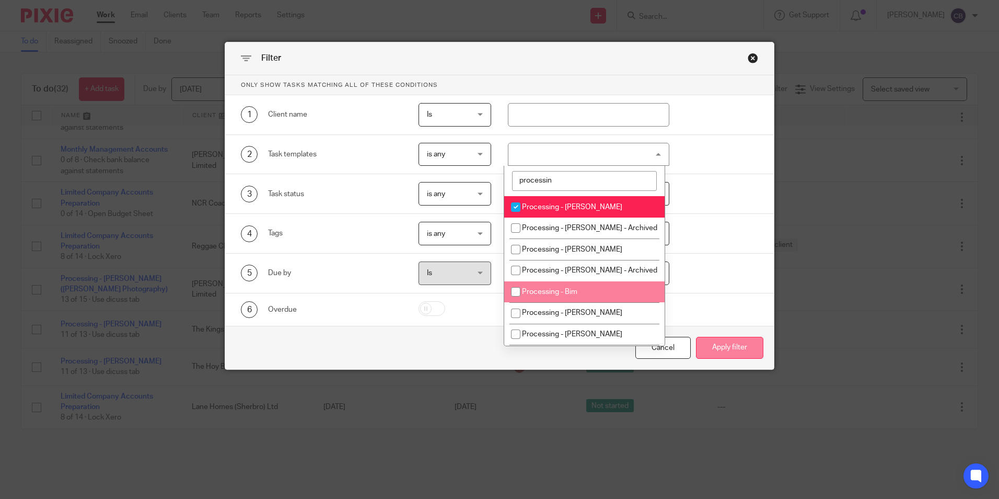
click at [723, 345] on button "Apply filter" at bounding box center [729, 348] width 67 height 22
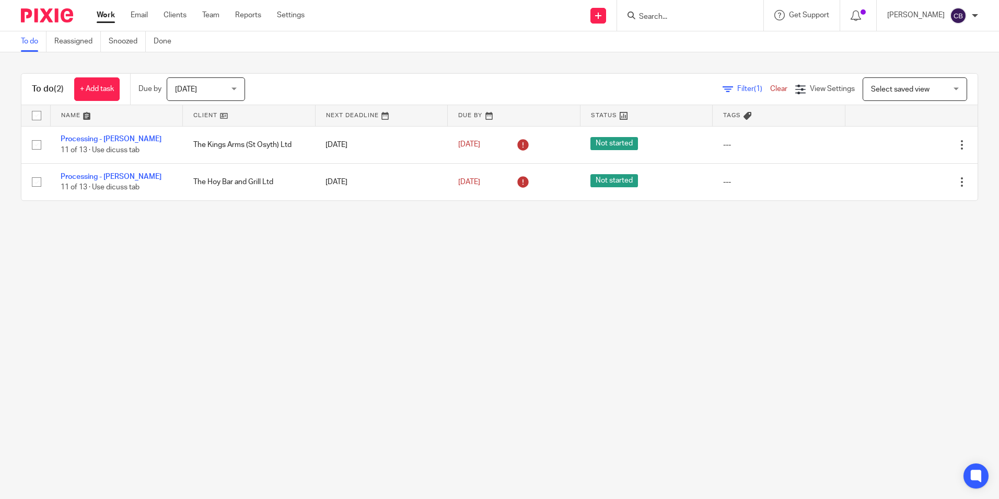
click at [495, 392] on main "To do Reassigned Snoozed Done To do (2) + Add task Due by Today Today Today Tom…" at bounding box center [499, 249] width 999 height 499
click at [494, 392] on main "To do Reassigned Snoozed Done To do (2) + Add task Due by Today Today Today Tom…" at bounding box center [499, 249] width 999 height 499
drag, startPoint x: 353, startPoint y: 288, endPoint x: 389, endPoint y: 72, distance: 219.3
click at [353, 285] on main "To do Reassigned Snoozed Done To do (2) + Add task Due by Today Today Today Tom…" at bounding box center [499, 249] width 999 height 499
drag, startPoint x: 484, startPoint y: 275, endPoint x: 474, endPoint y: 275, distance: 10.5
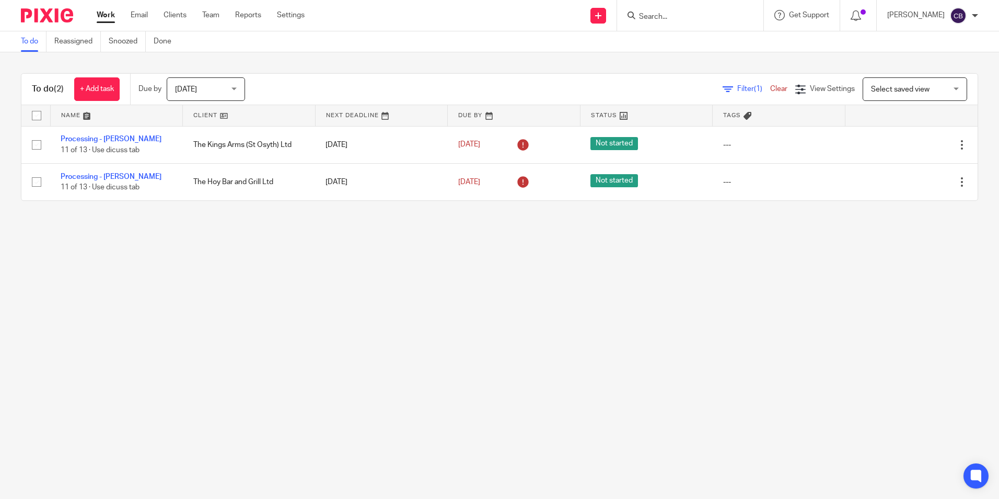
click at [484, 275] on main "To do Reassigned Snoozed Done To do (2) + Add task Due by Today Today Today Tom…" at bounding box center [499, 249] width 999 height 499
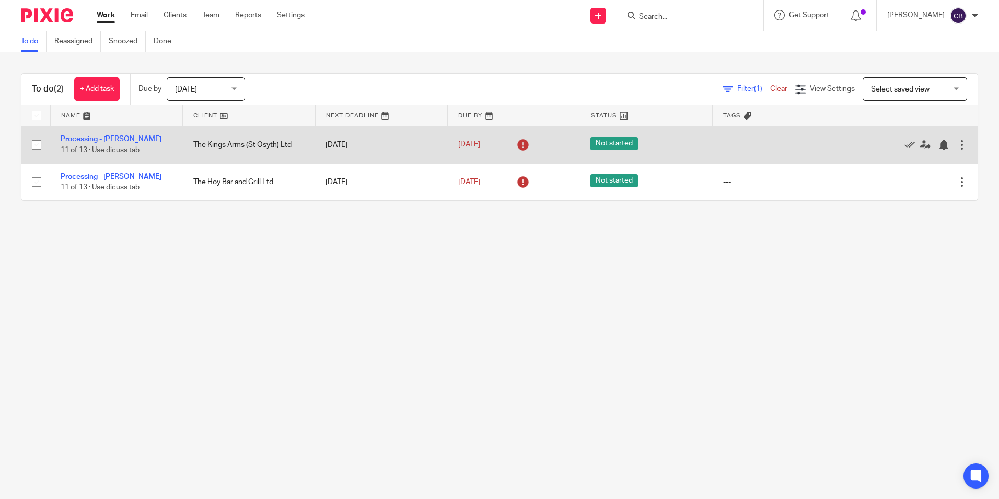
click at [395, 240] on main "To do Reassigned Snoozed Done To do (2) + Add task Due by Today Today Today Tom…" at bounding box center [499, 249] width 999 height 499
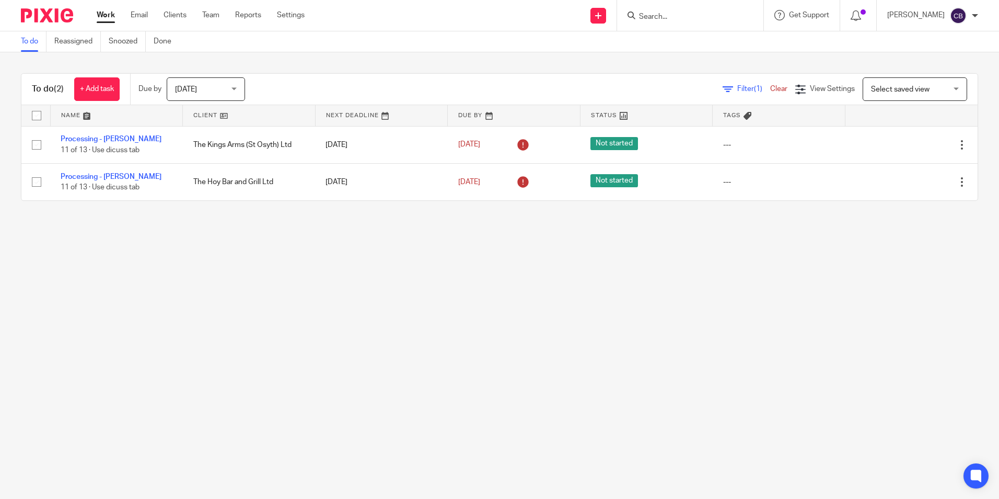
click at [406, 270] on main "To do Reassigned Snoozed Done To do (2) + Add task Due by Today Today Today Tom…" at bounding box center [499, 249] width 999 height 499
click at [389, 272] on main "To do Reassigned Snoozed Done To do (2) + Add task Due by Today Today Today Tom…" at bounding box center [499, 249] width 999 height 499
click at [388, 272] on main "To do Reassigned Snoozed Done To do (2) + Add task Due by Today Today Today Tom…" at bounding box center [499, 249] width 999 height 499
click at [358, 277] on main "To do Reassigned Snoozed Done To do (2) + Add task Due by Today Today Today Tom…" at bounding box center [499, 249] width 999 height 499
click at [716, 13] on input "Search" at bounding box center [685, 17] width 94 height 9
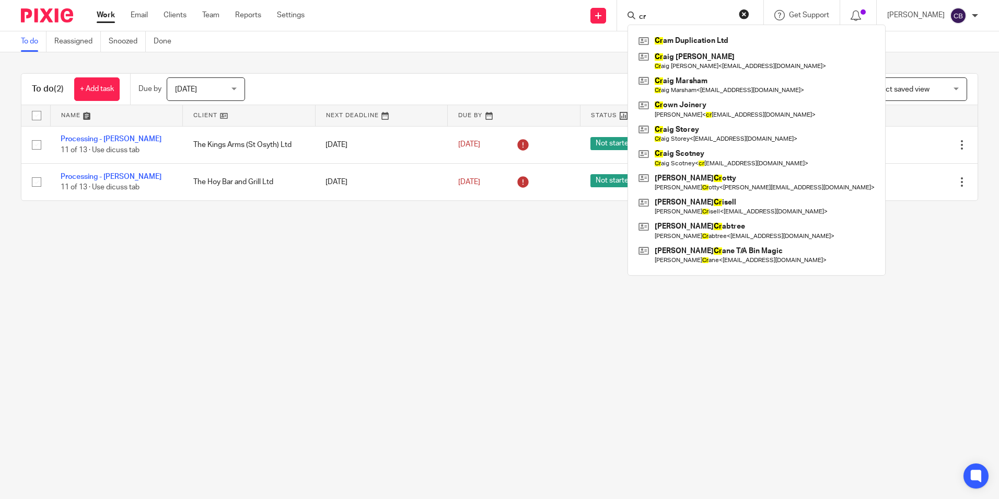
type input "c"
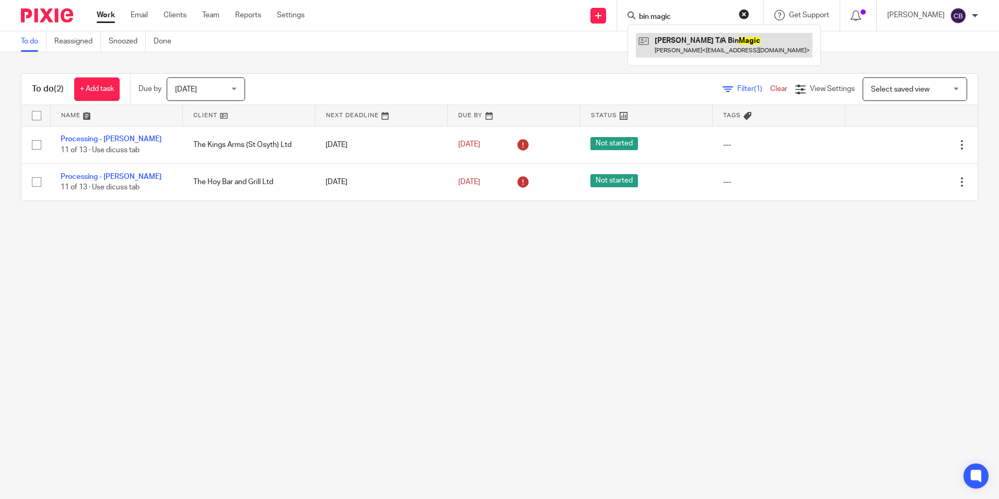
type input "bin magic"
click at [716, 34] on link at bounding box center [724, 45] width 177 height 24
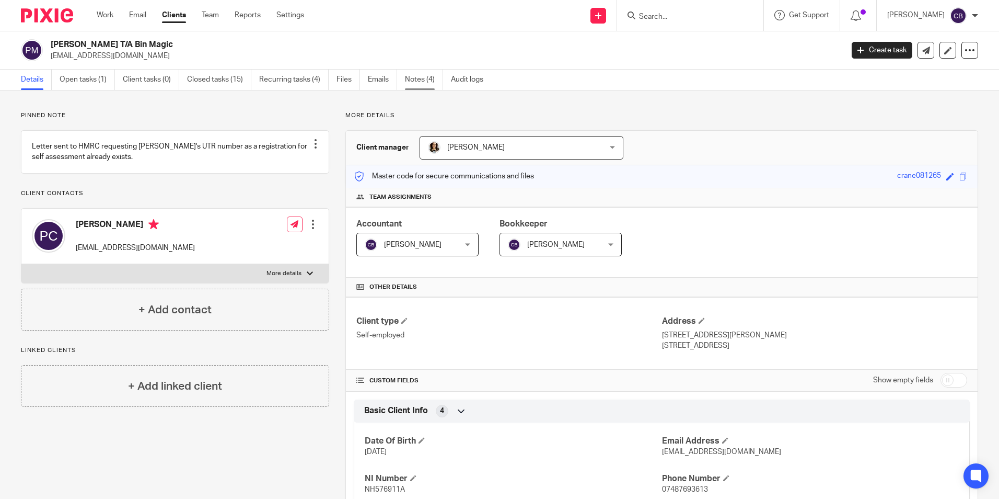
click at [426, 73] on link "Notes (4)" at bounding box center [424, 80] width 38 height 20
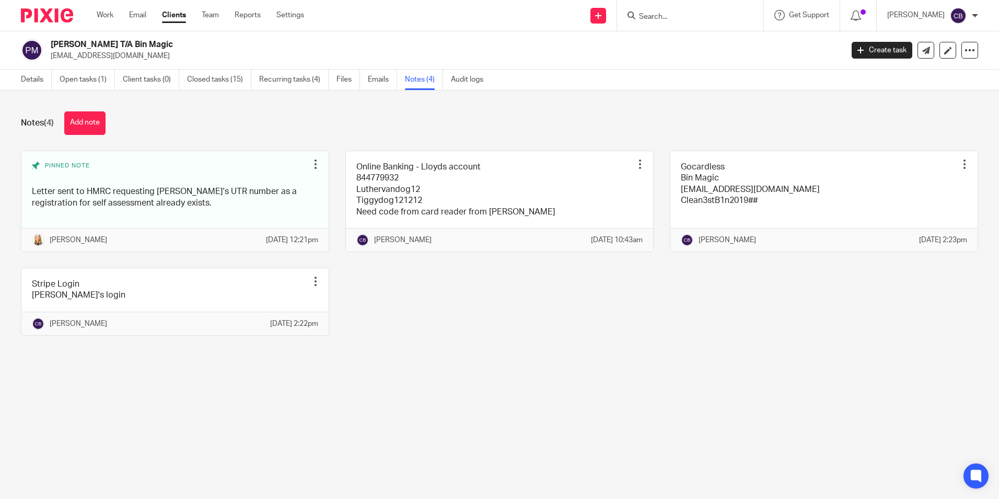
click at [493, 345] on div "Pinned note Letter sent to HMRC requesting [PERSON_NAME]'s UTR number as a regi…" at bounding box center [492, 251] width 974 height 201
click at [432, 350] on div "Pinned note Letter sent to HMRC requesting [PERSON_NAME]'s UTR number as a regi…" at bounding box center [492, 251] width 974 height 201
click at [445, 343] on div "Pinned note Letter sent to HMRC requesting [PERSON_NAME]'s UTR number as a regi…" at bounding box center [492, 251] width 974 height 201
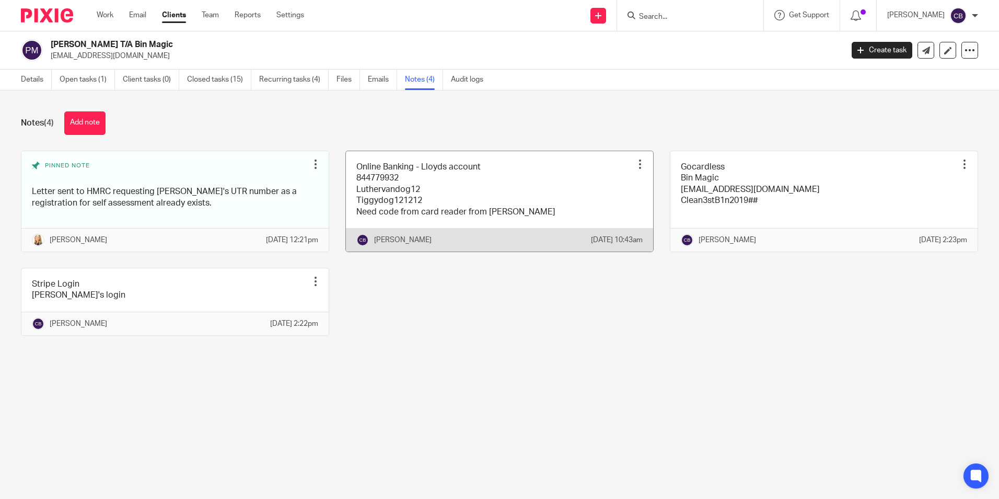
click at [423, 218] on link at bounding box center [499, 201] width 307 height 100
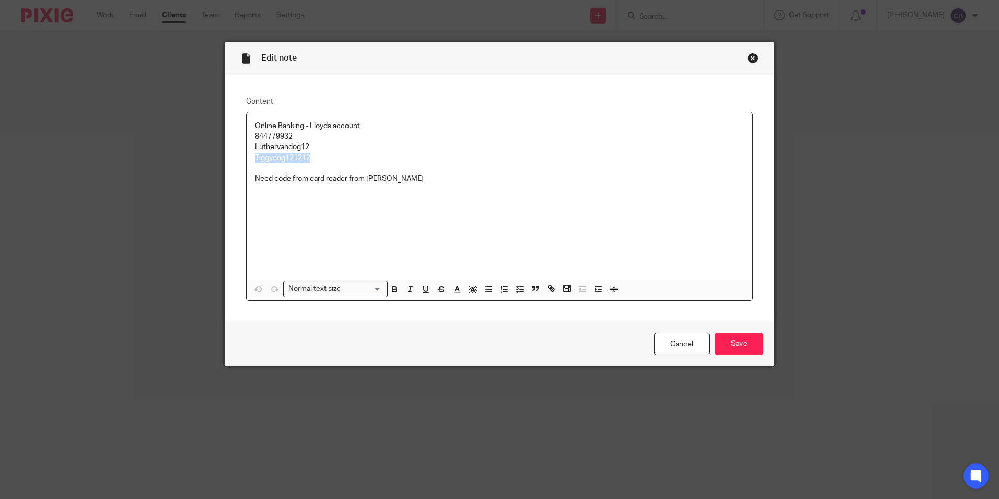
drag, startPoint x: 312, startPoint y: 157, endPoint x: 243, endPoint y: 157, distance: 69.0
click at [247, 157] on div "Online Banking - Lloyds account 844779932 Luthervandog12 Tiggydog121212 Need co…" at bounding box center [500, 194] width 506 height 165
drag, startPoint x: 312, startPoint y: 158, endPoint x: 314, endPoint y: 167, distance: 9.3
click at [312, 158] on p "Tiggydog121212" at bounding box center [499, 158] width 489 height 10
click at [314, 167] on p at bounding box center [499, 168] width 489 height 10
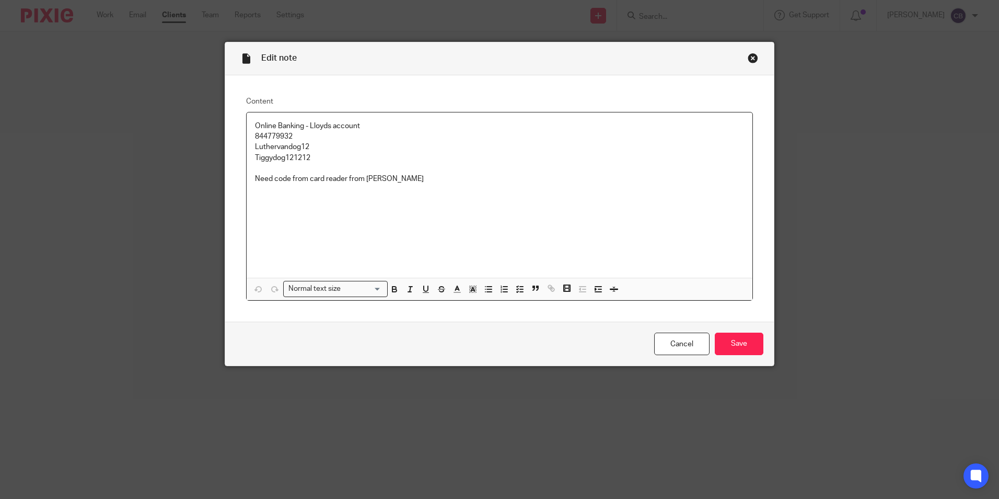
click at [315, 162] on p "Tiggydog121212" at bounding box center [499, 158] width 489 height 10
click at [314, 166] on p at bounding box center [499, 168] width 489 height 10
click at [316, 159] on p "Tiggydog121212" at bounding box center [499, 158] width 489 height 10
drag, startPoint x: 339, startPoint y: 157, endPoint x: 249, endPoint y: 153, distance: 90.0
click at [249, 153] on div "Online Banking - Lloyds account 844779932 Luthervandog12 Tiggydog121212 Need co…" at bounding box center [500, 194] width 506 height 165
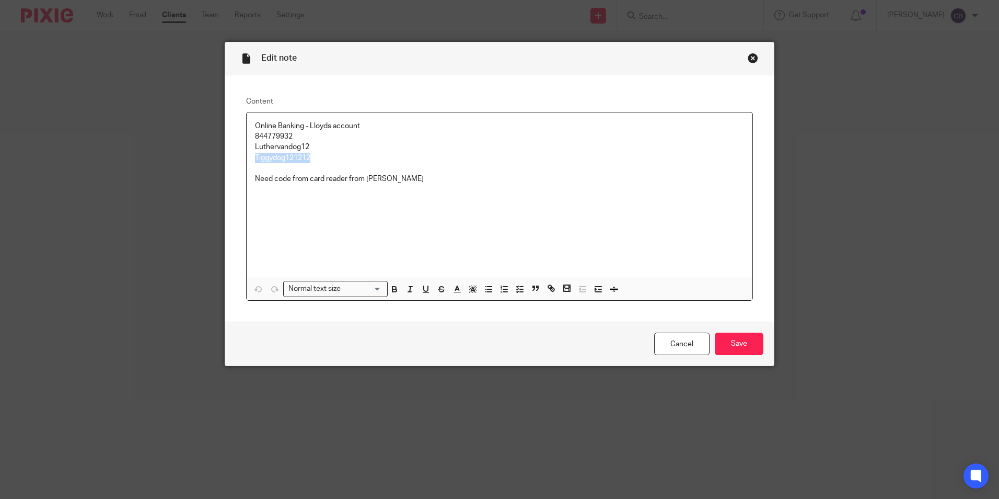
click at [264, 137] on p "844779932" at bounding box center [499, 136] width 489 height 10
copy p "844779932"
click at [293, 156] on p "Tiggydog121212" at bounding box center [499, 158] width 489 height 10
drag, startPoint x: 314, startPoint y: 157, endPoint x: 249, endPoint y: 156, distance: 64.8
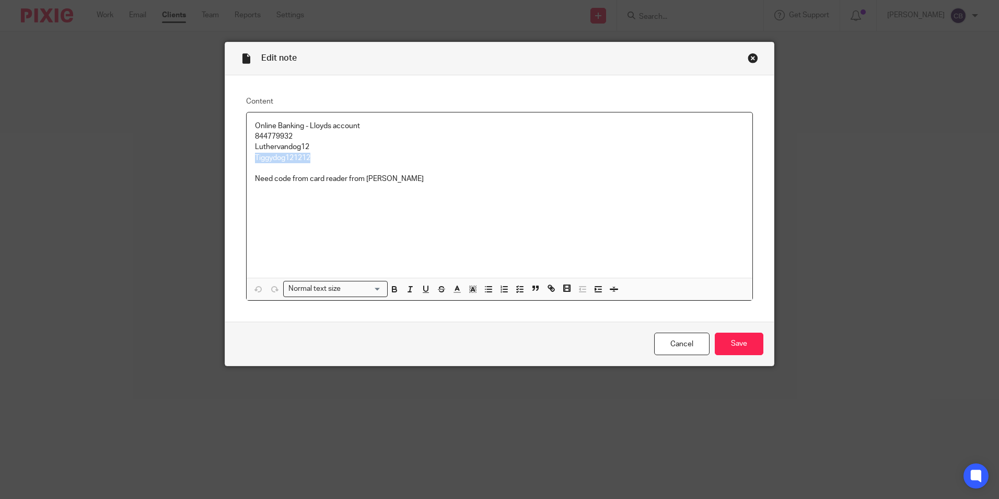
click at [249, 156] on div "Online Banking - Lloyds account 844779932 Luthervandog12 Tiggydog121212 Need co…" at bounding box center [500, 194] width 506 height 165
copy p "Tiggydog121212"
drag, startPoint x: 291, startPoint y: 135, endPoint x: 245, endPoint y: 137, distance: 46.1
click at [247, 137] on div "Online Banking - Lloyds account 844779932 Luthervandog12 Tiggydog121212 Need co…" at bounding box center [500, 194] width 506 height 165
copy p "844779932"
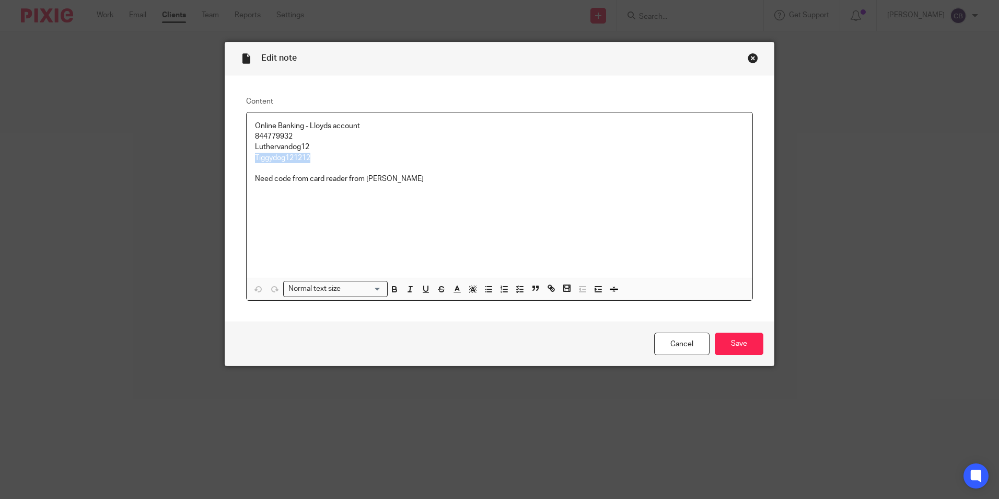
drag, startPoint x: 313, startPoint y: 158, endPoint x: 246, endPoint y: 159, distance: 66.9
click at [247, 159] on div "Online Banking - Lloyds account 844779932 Luthervandog12 Tiggydog121212 Need co…" at bounding box center [500, 194] width 506 height 165
copy p "Tiggydog121212"
click at [739, 340] on input "Save" at bounding box center [739, 343] width 49 height 22
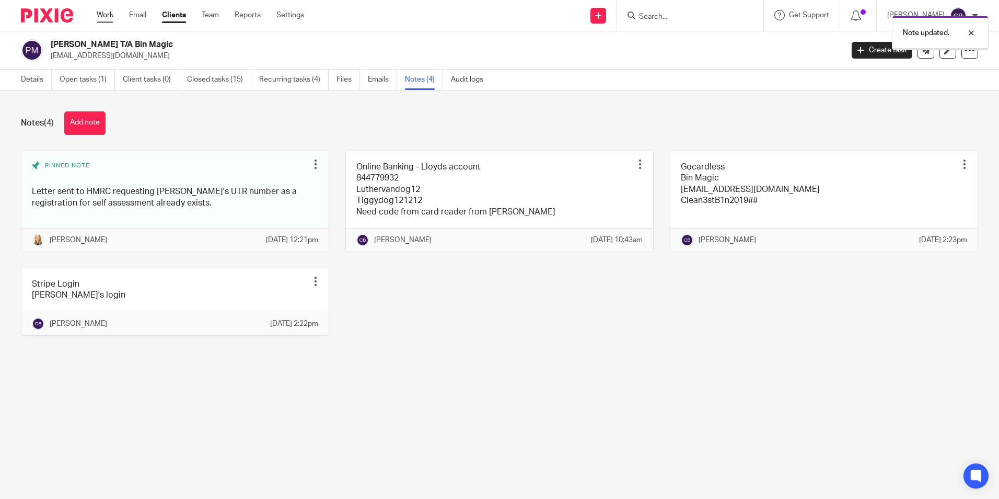
click at [97, 18] on link "Work" at bounding box center [105, 15] width 17 height 10
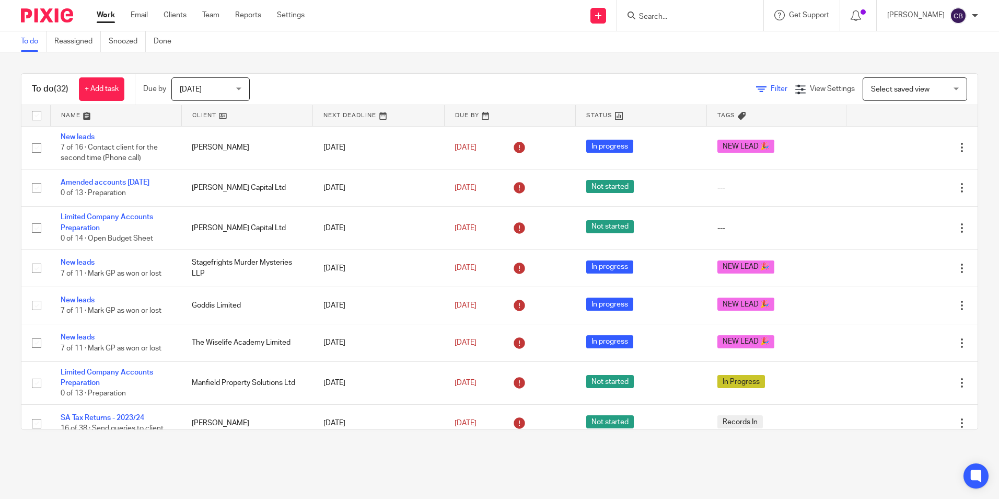
click at [771, 89] on span "Filter" at bounding box center [779, 88] width 17 height 7
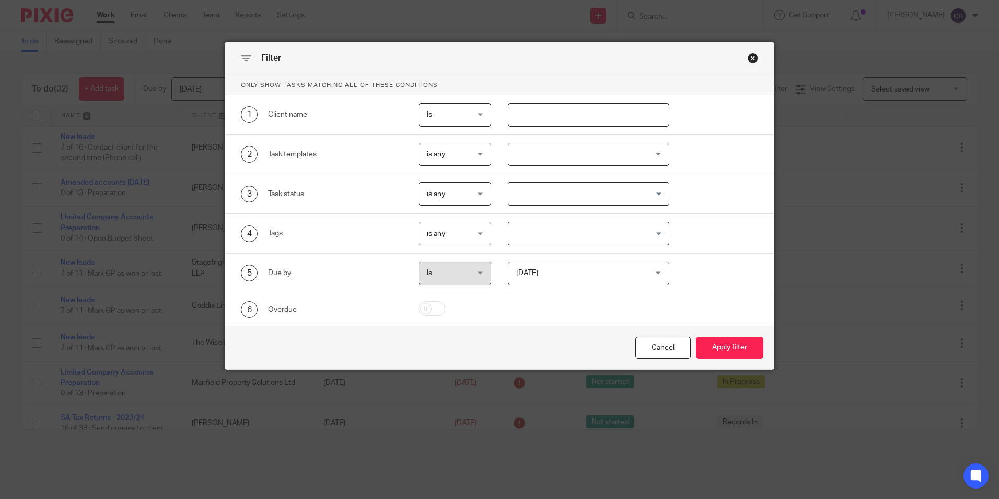
click at [533, 111] on input "text" at bounding box center [589, 115] width 162 height 24
type input "[PERSON_NAME]"
click at [696, 337] on button "Apply filter" at bounding box center [729, 348] width 67 height 22
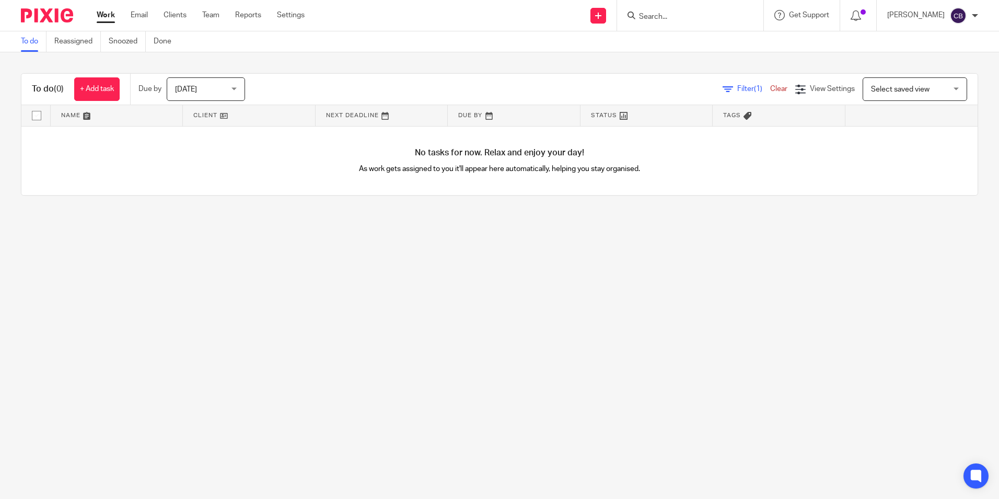
click at [315, 235] on main "To do Reassigned Snoozed Done To do (0) + Add task Due by [DATE] [DATE] [DATE] …" at bounding box center [499, 249] width 999 height 499
click at [236, 77] on div "Due by [DATE] [DATE] [DATE] [DATE] This week Next week This month Next month Al…" at bounding box center [196, 89] width 133 height 31
click at [214, 85] on span "[DATE]" at bounding box center [202, 89] width 55 height 22
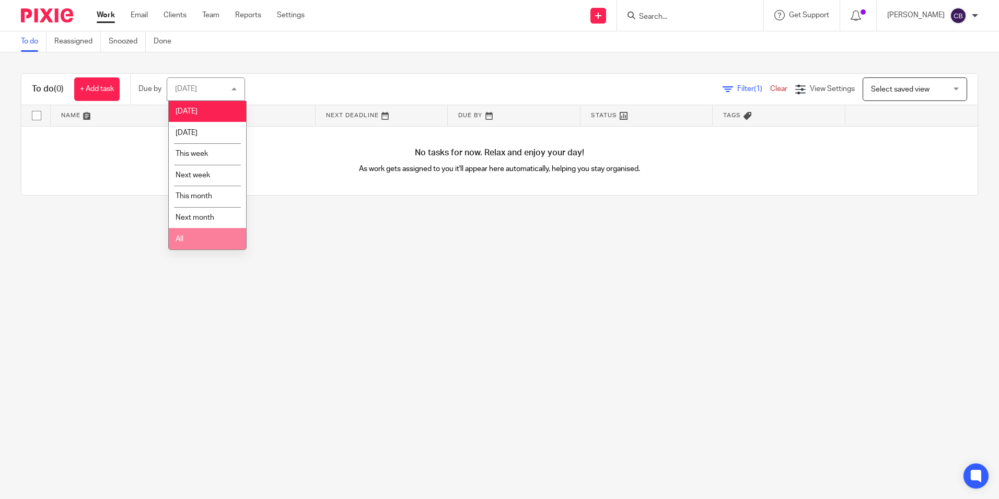
click at [184, 241] on li "All" at bounding box center [207, 238] width 77 height 21
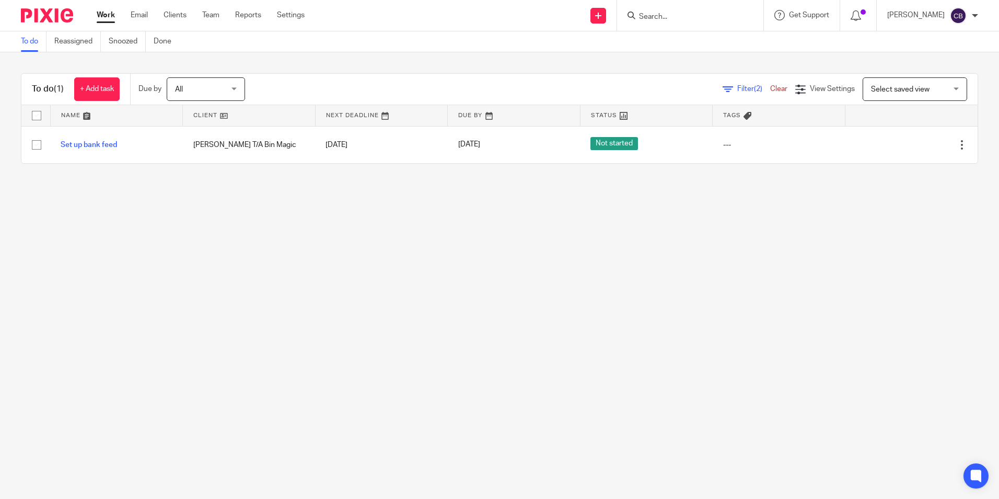
drag, startPoint x: 132, startPoint y: 246, endPoint x: 128, endPoint y: 242, distance: 5.6
click at [131, 245] on main "To do Reassigned Snoozed Done To do (1) + Add task Due by All All [DATE] [DATE]…" at bounding box center [499, 249] width 999 height 499
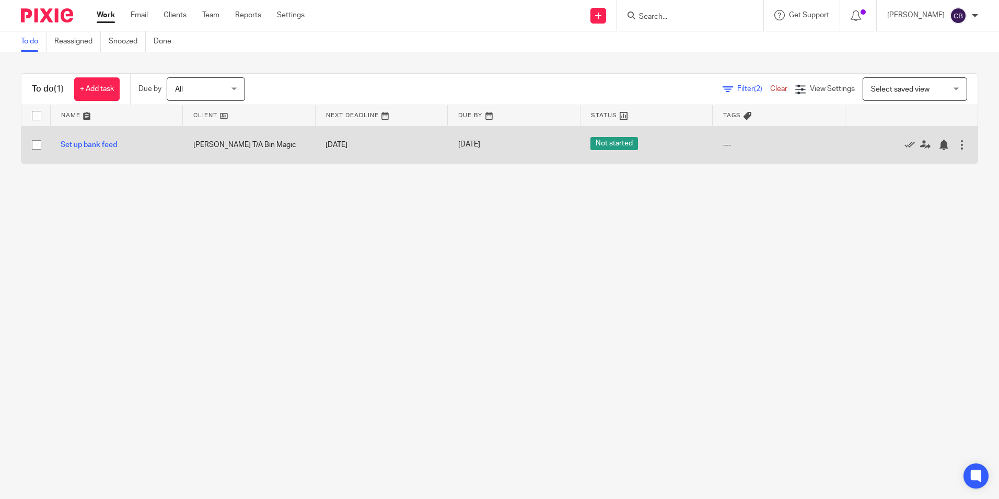
click at [38, 144] on input "checkbox" at bounding box center [37, 145] width 20 height 20
checkbox input "true"
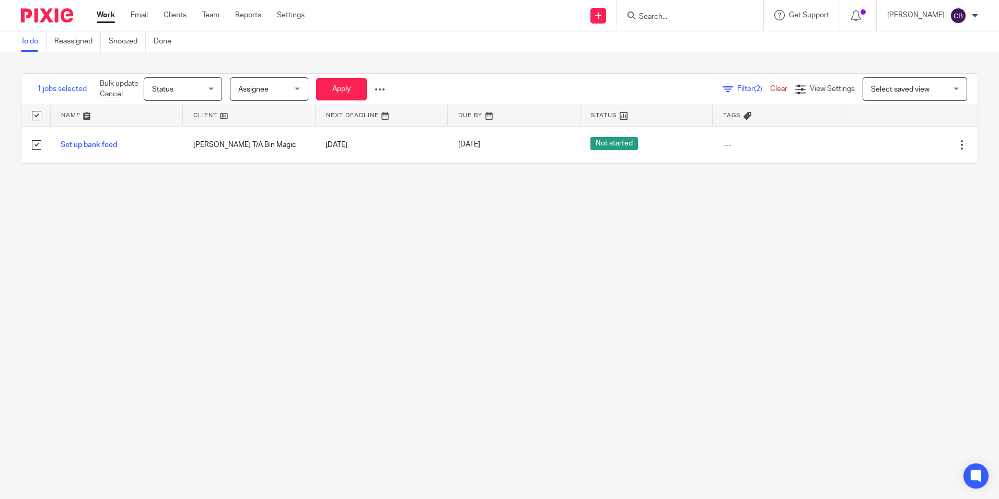
click at [551, 201] on main "To do Reassigned Snoozed Done 1 jobs selected Bulk update Cancel Status Status …" at bounding box center [499, 249] width 999 height 499
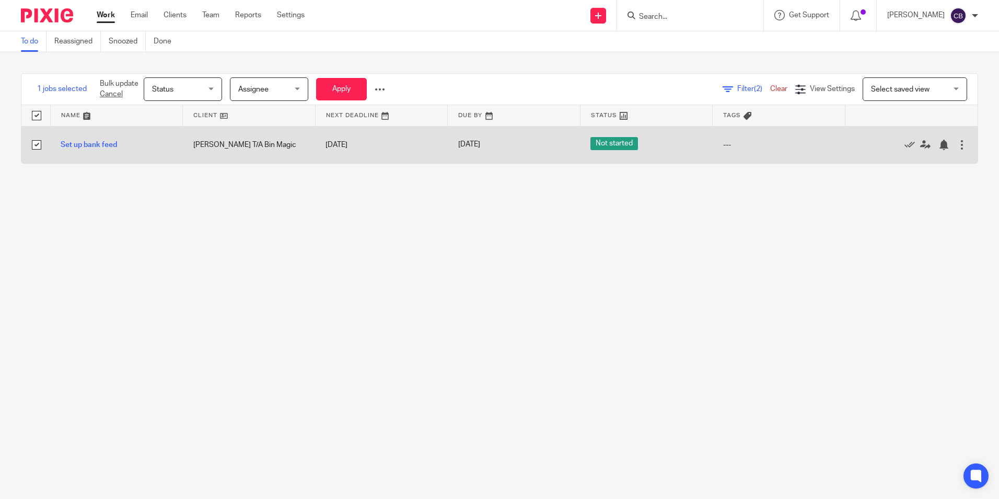
click at [37, 145] on input "checkbox" at bounding box center [37, 145] width 20 height 20
checkbox input "false"
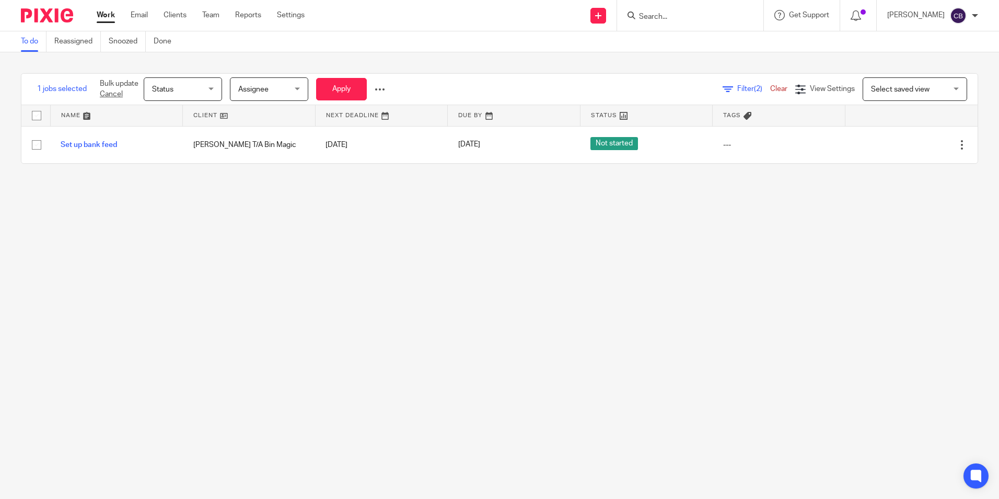
checkbox input "false"
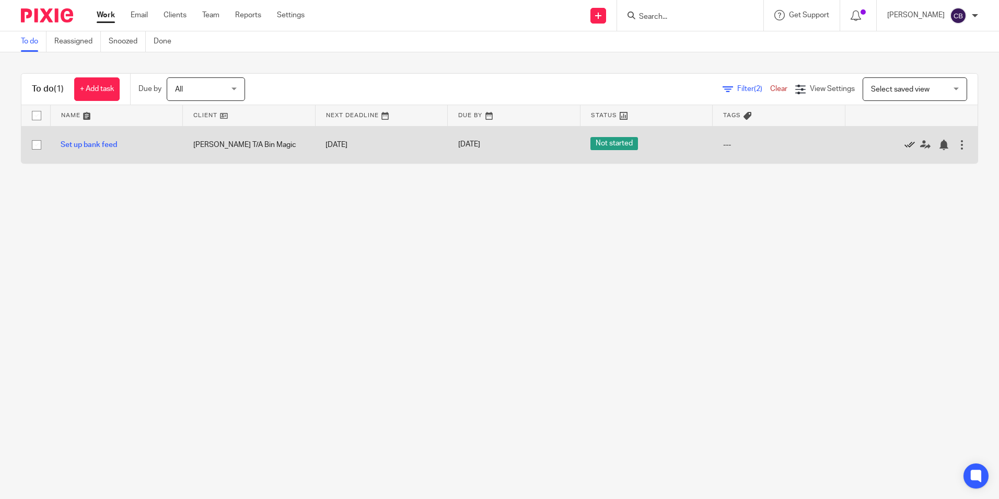
click at [905, 142] on icon at bounding box center [910, 145] width 10 height 10
